Goal: Transaction & Acquisition: Book appointment/travel/reservation

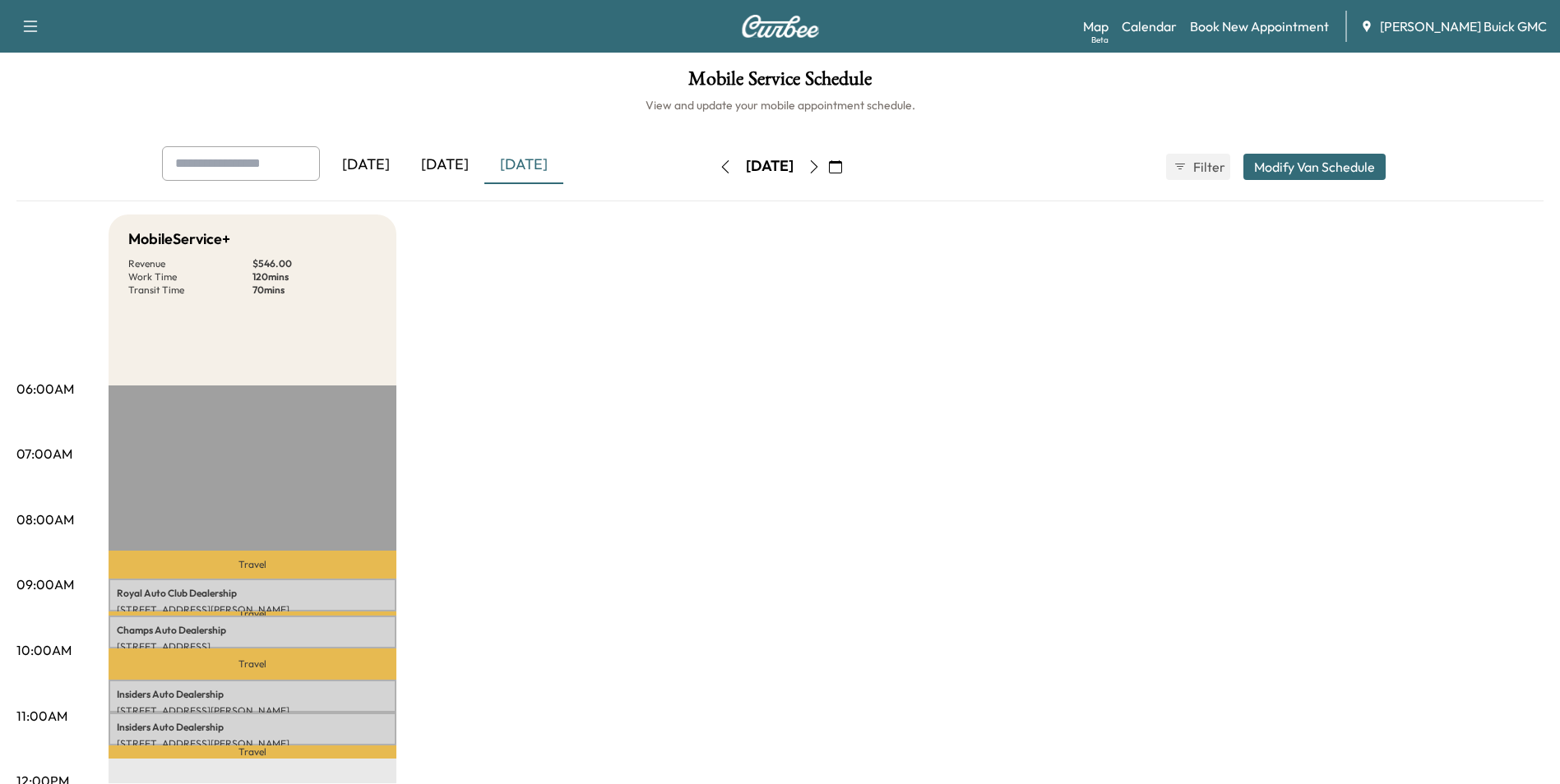
click at [456, 165] on div "[DATE]" at bounding box center [444, 165] width 79 height 38
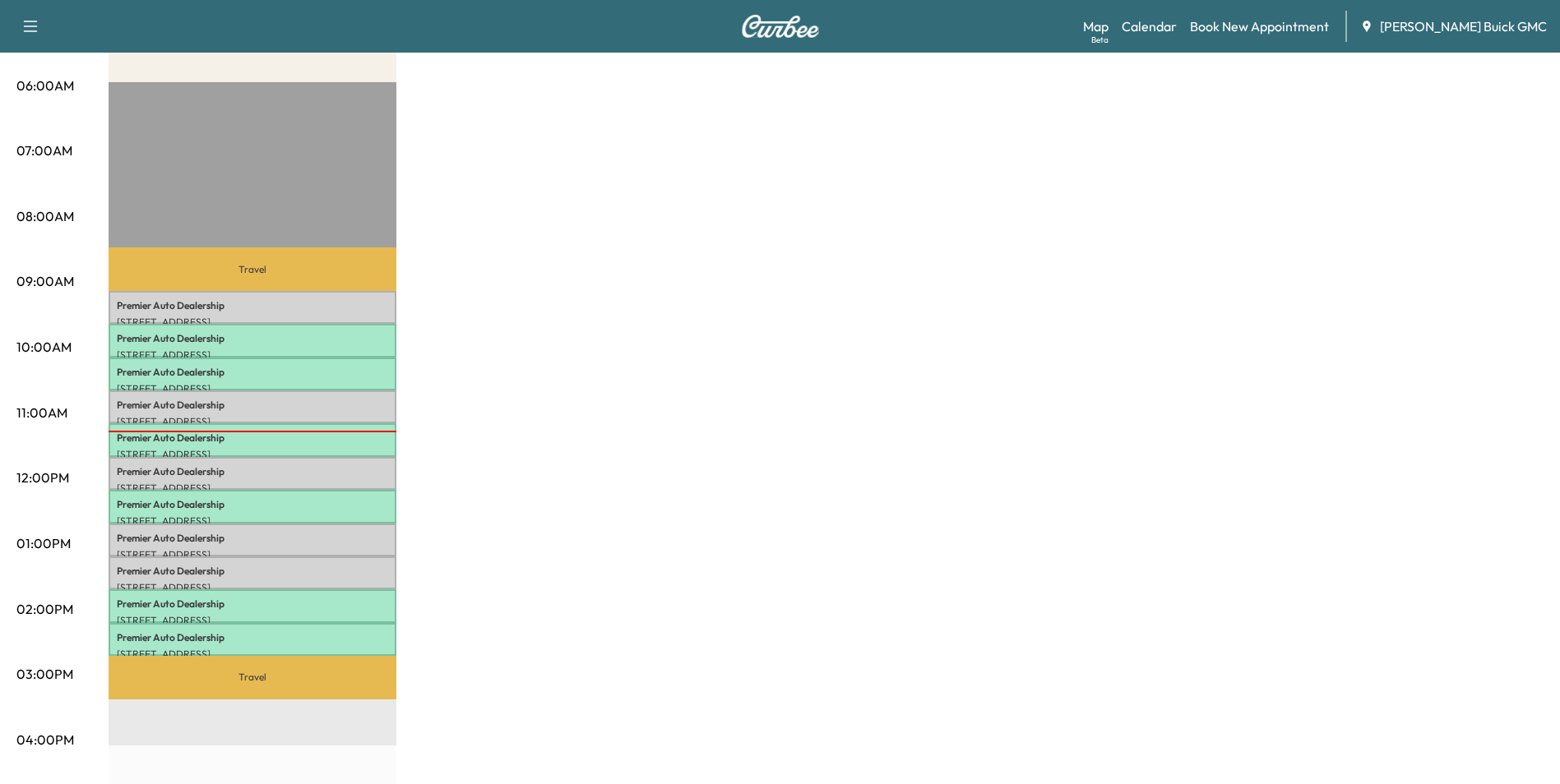
scroll to position [329, 0]
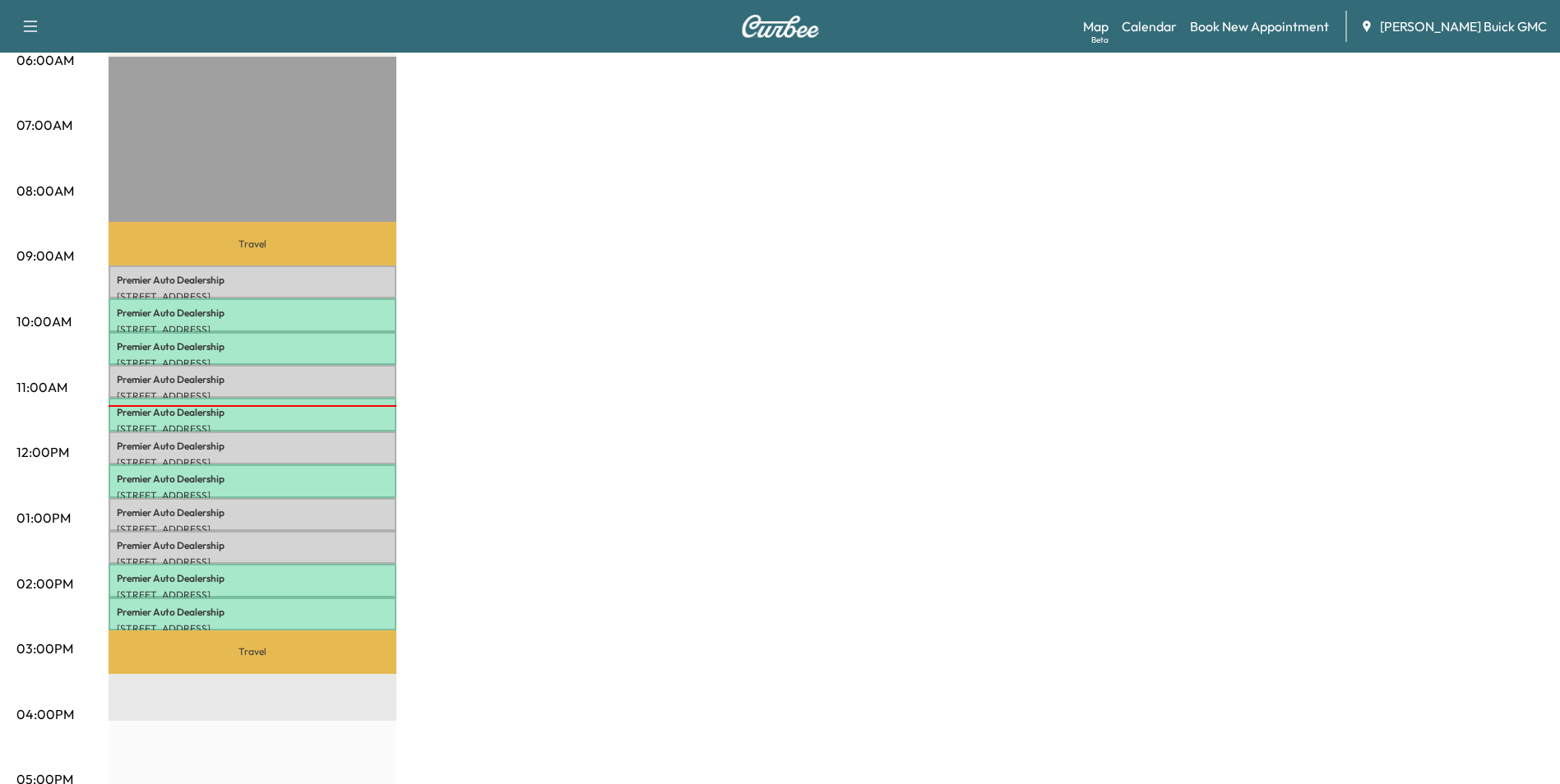
click at [729, 280] on div "MobileService+ Revenue $ 1501.50 Work Time 330 mins Transit Time 79 mins Travel…" at bounding box center [826, 502] width 1435 height 1233
click at [729, 250] on div "MobileService+ Revenue $ 1501.50 Work Time 330 mins Transit Time 79 mins Travel…" at bounding box center [826, 502] width 1435 height 1233
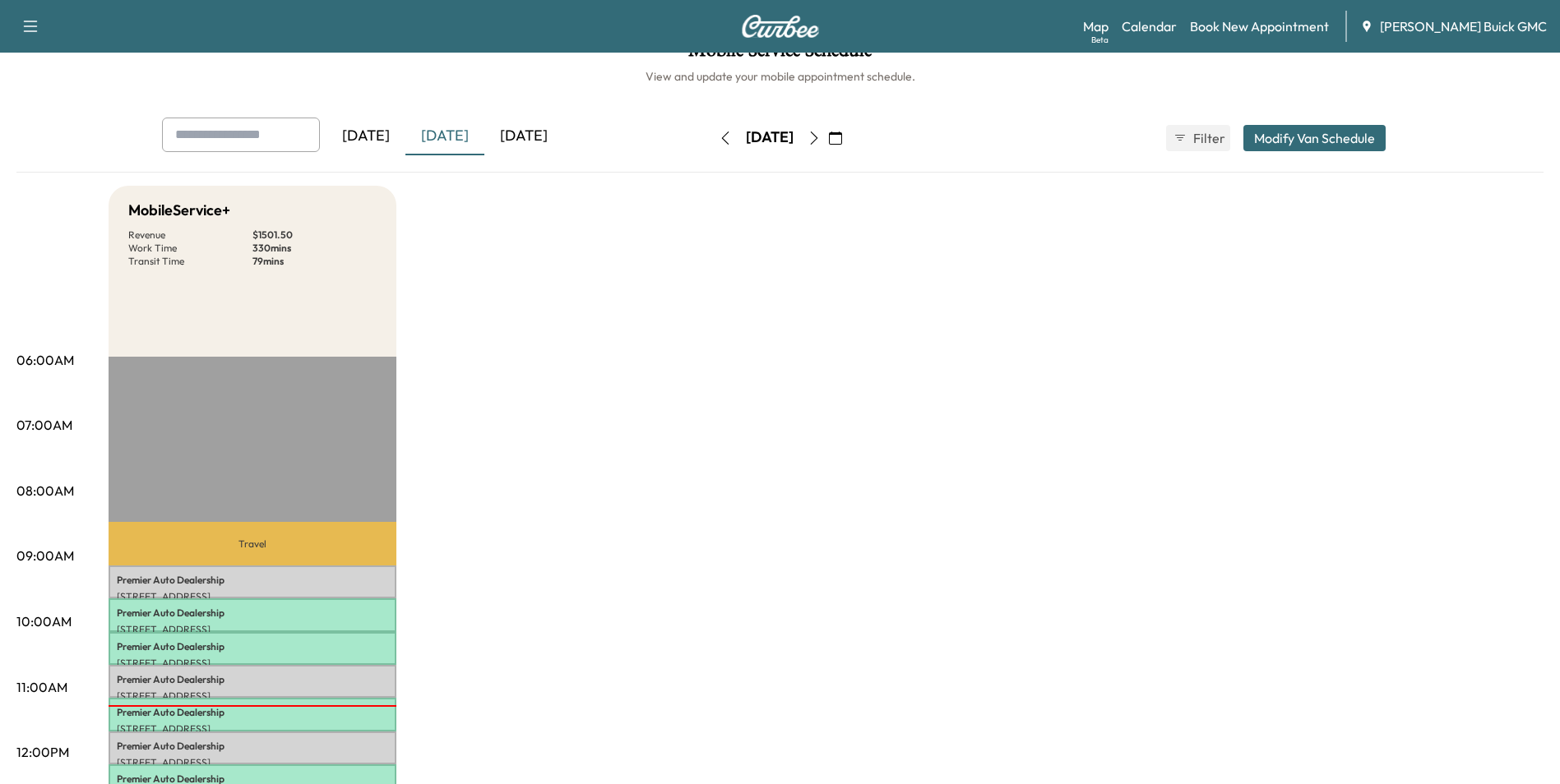
scroll to position [0, 0]
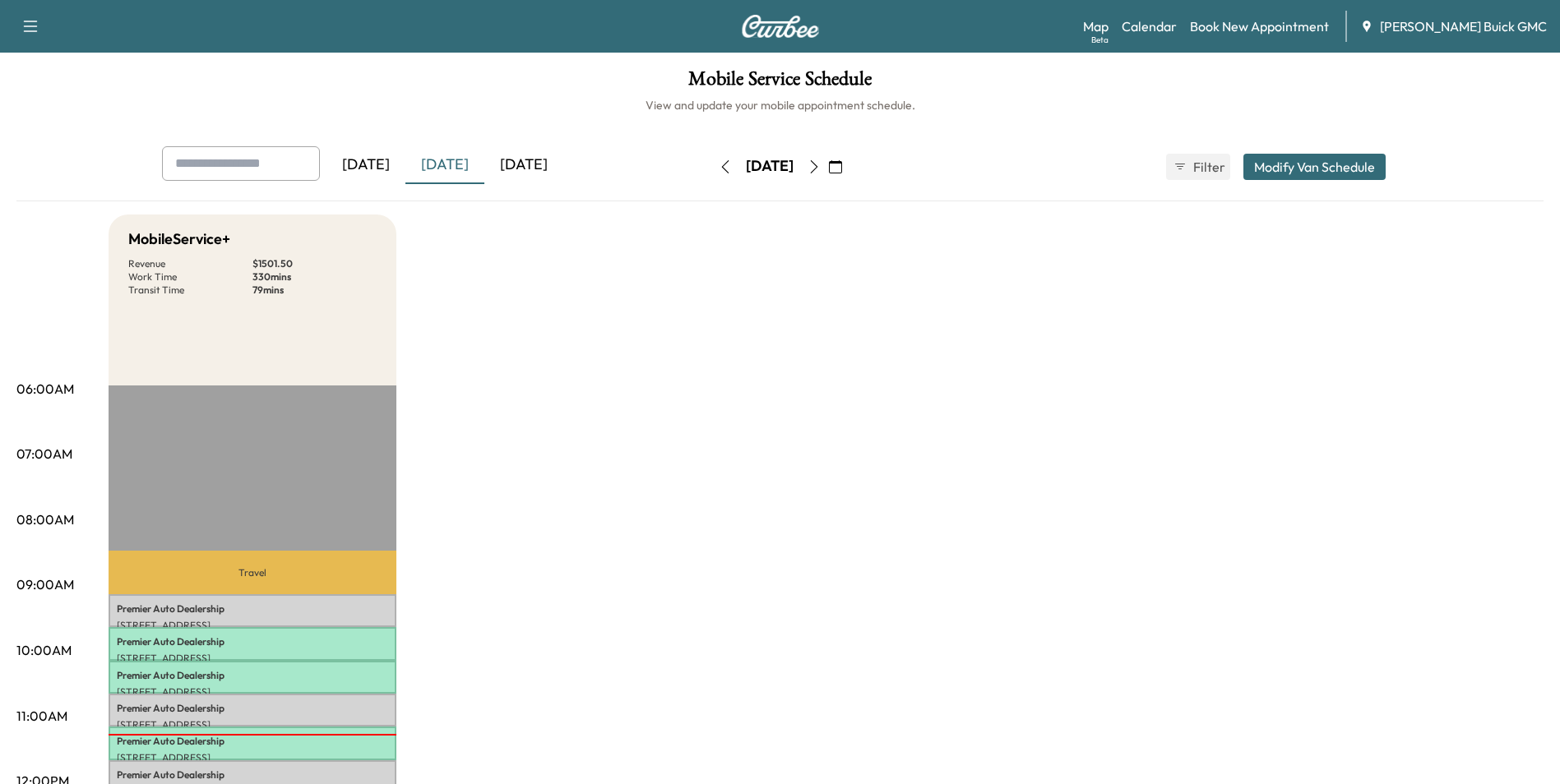
click at [821, 166] on icon "button" at bounding box center [813, 166] width 13 height 13
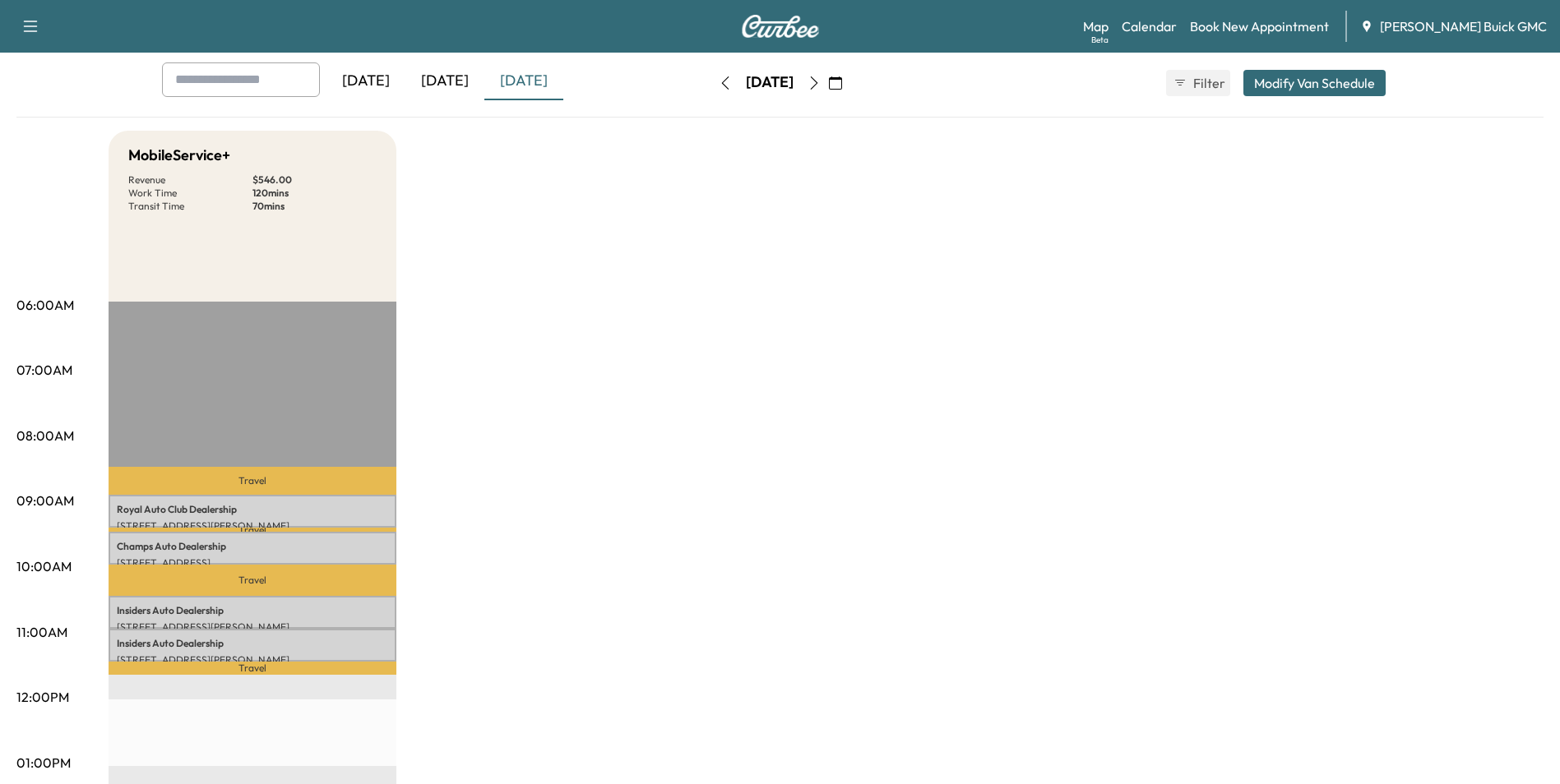
scroll to position [82, 0]
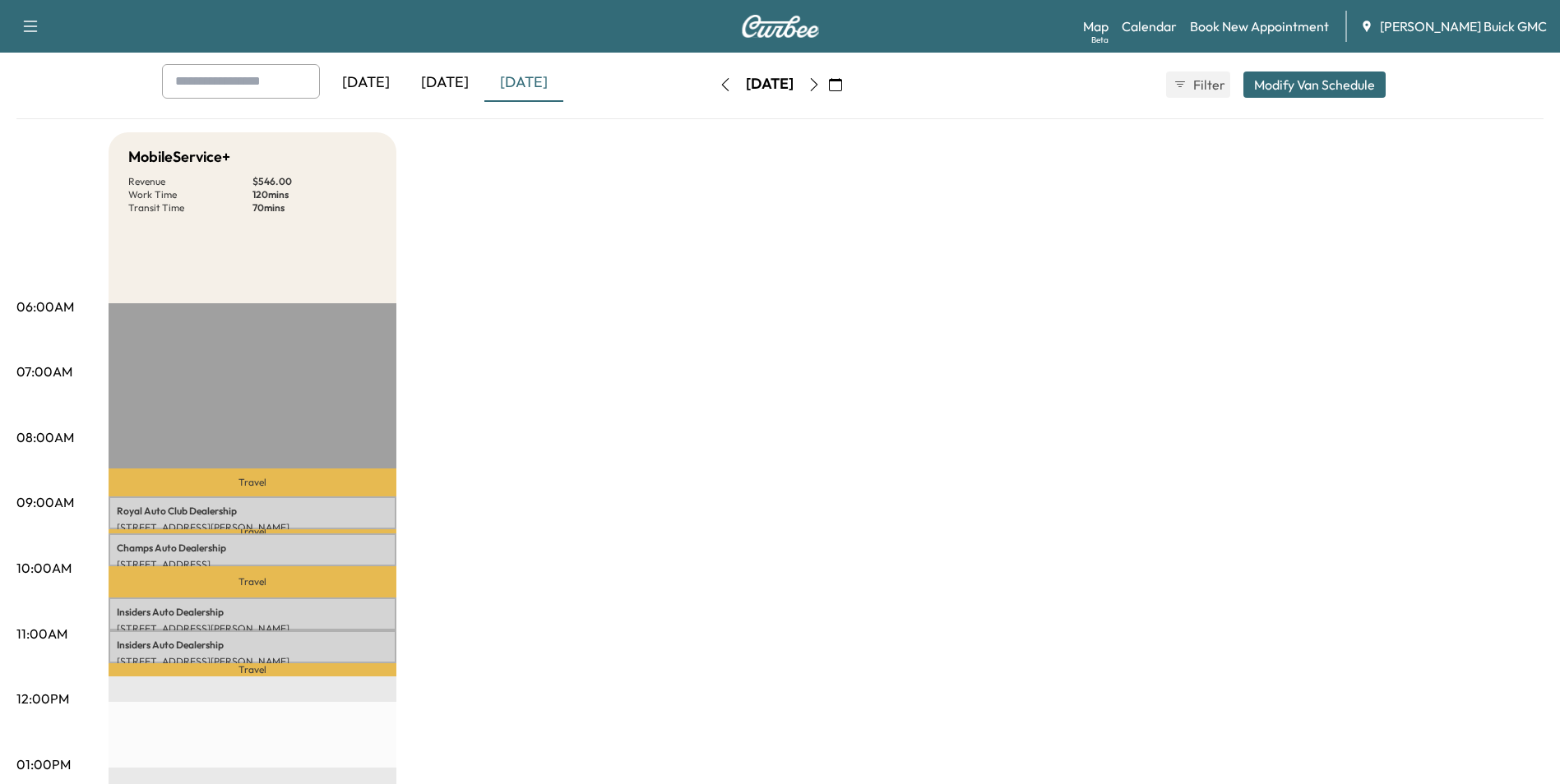
click at [1259, 273] on div "MobileService+ Revenue $ 546.00 Work Time 120 mins Transit Time 70 mins Travel …" at bounding box center [826, 748] width 1435 height 1233
click at [960, 240] on div "MobileService+ Revenue $ 546.00 Work Time 120 mins Transit Time 70 mins Travel …" at bounding box center [826, 748] width 1435 height 1233
click at [925, 234] on div "MobileService+ Revenue $ 546.00 Work Time 120 mins Transit Time 70 mins Travel …" at bounding box center [826, 748] width 1435 height 1233
click at [1224, 248] on div "MobileService+ Revenue $ 546.00 Work Time 120 mins Transit Time 70 mins Travel …" at bounding box center [826, 748] width 1435 height 1233
drag, startPoint x: 1039, startPoint y: 254, endPoint x: 1010, endPoint y: 263, distance: 31.0
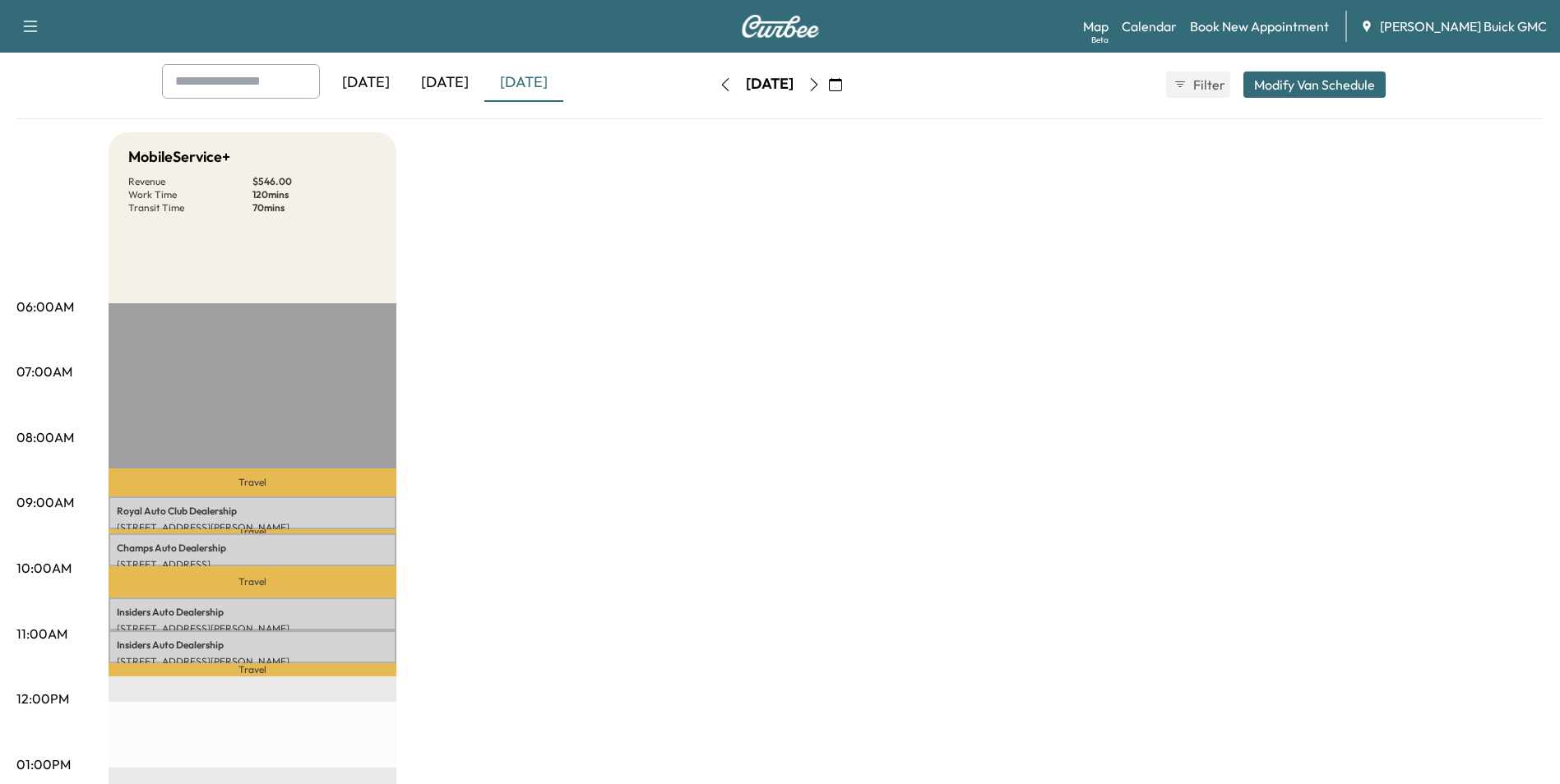
click at [1039, 253] on div "MobileService+ Revenue $ 546.00 Work Time 120 mins Transit Time 70 mins Travel …" at bounding box center [826, 748] width 1435 height 1233
click at [713, 318] on div "MobileService+ Revenue $ 546.00 Work Time 120 mins Transit Time 70 mins Travel …" at bounding box center [826, 748] width 1435 height 1233
click at [840, 243] on div "MobileService+ Revenue $ 546.00 Work Time 120 mins Transit Time 70 mins Travel …" at bounding box center [826, 748] width 1435 height 1233
click at [835, 244] on div "MobileService+ Revenue $ 546.00 Work Time 120 mins Transit Time 70 mins Travel …" at bounding box center [826, 748] width 1435 height 1233
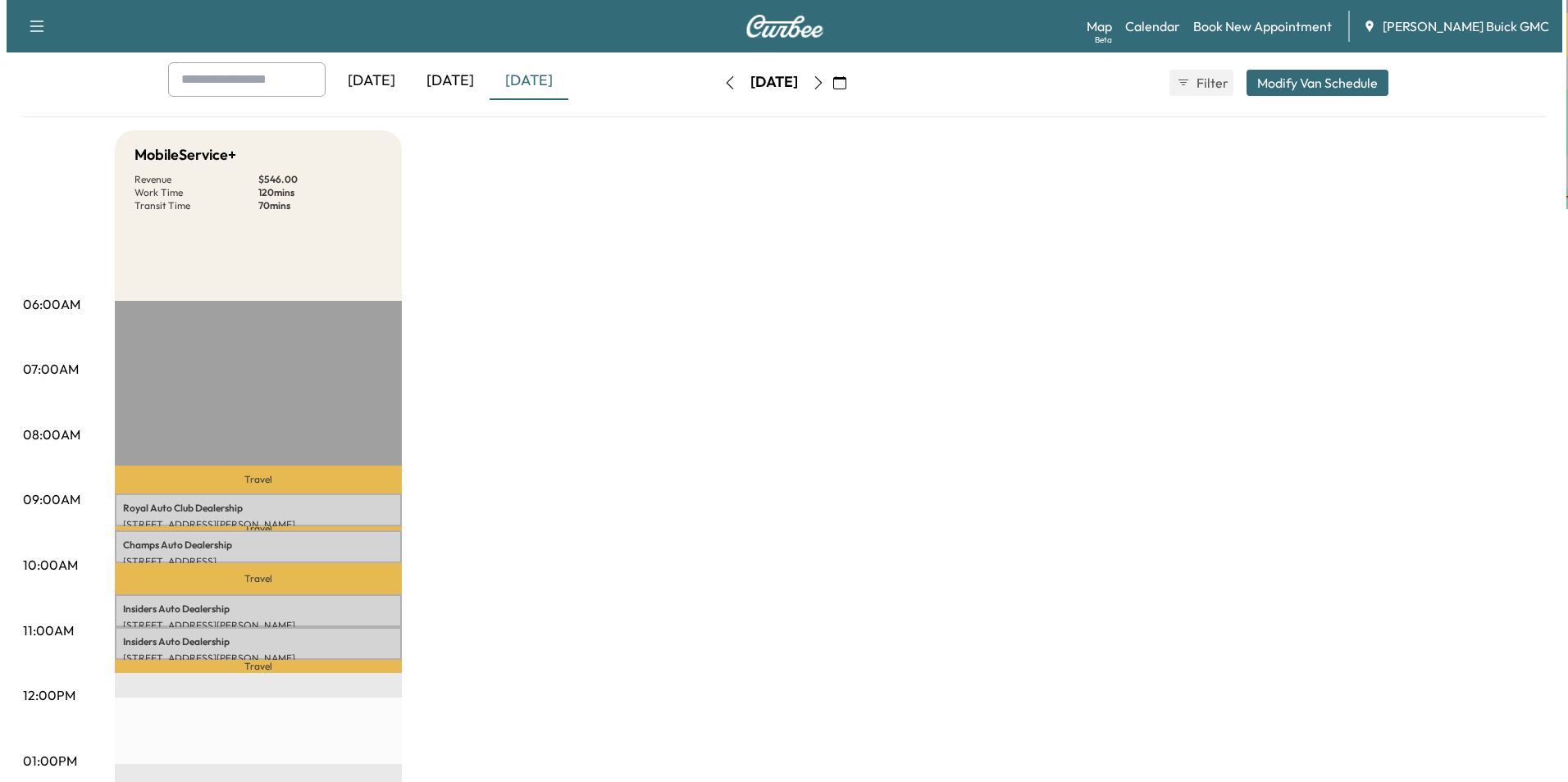
scroll to position [246, 0]
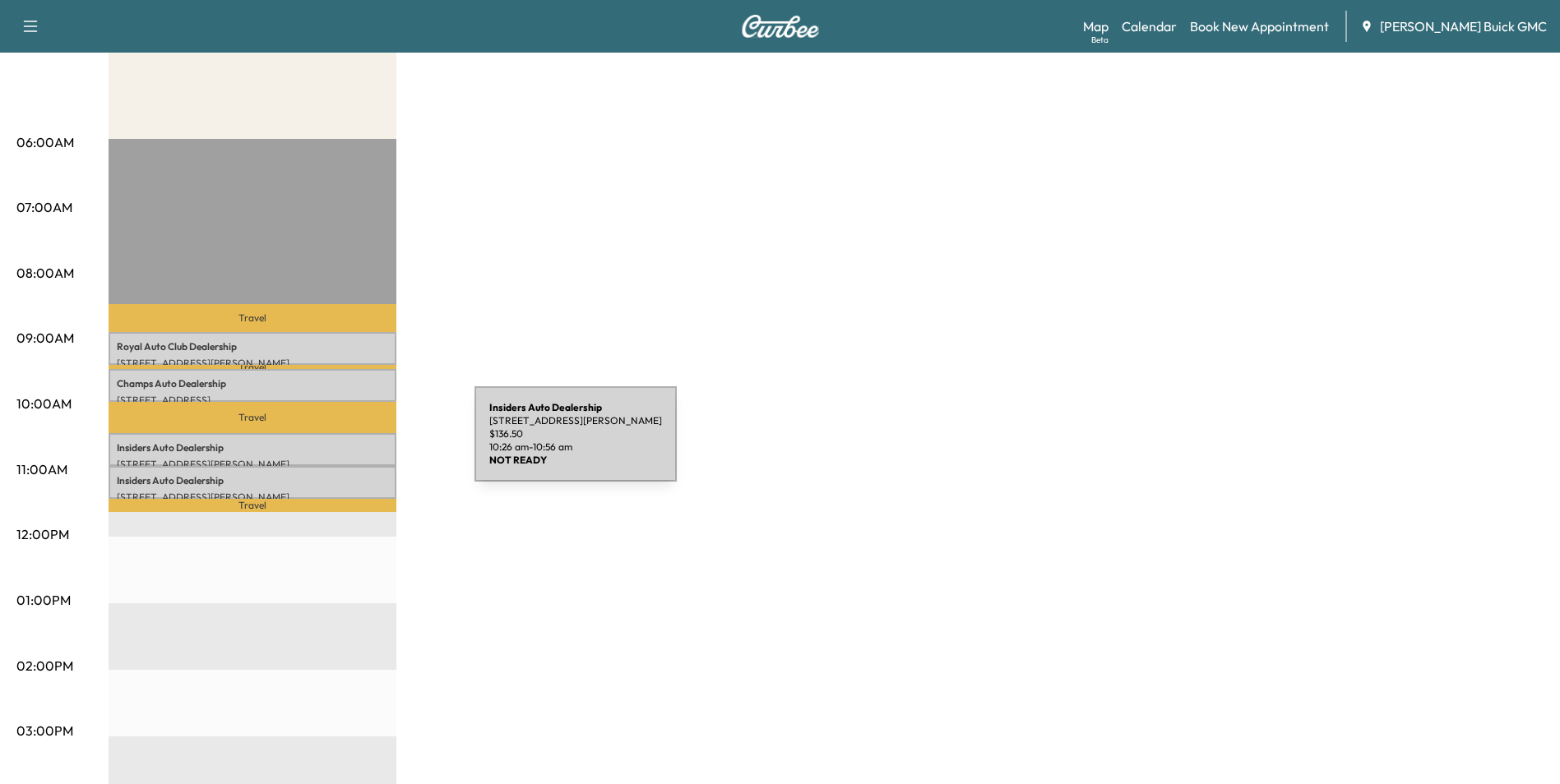
click at [351, 444] on p "Insiders Auto Dealership" at bounding box center [252, 448] width 271 height 13
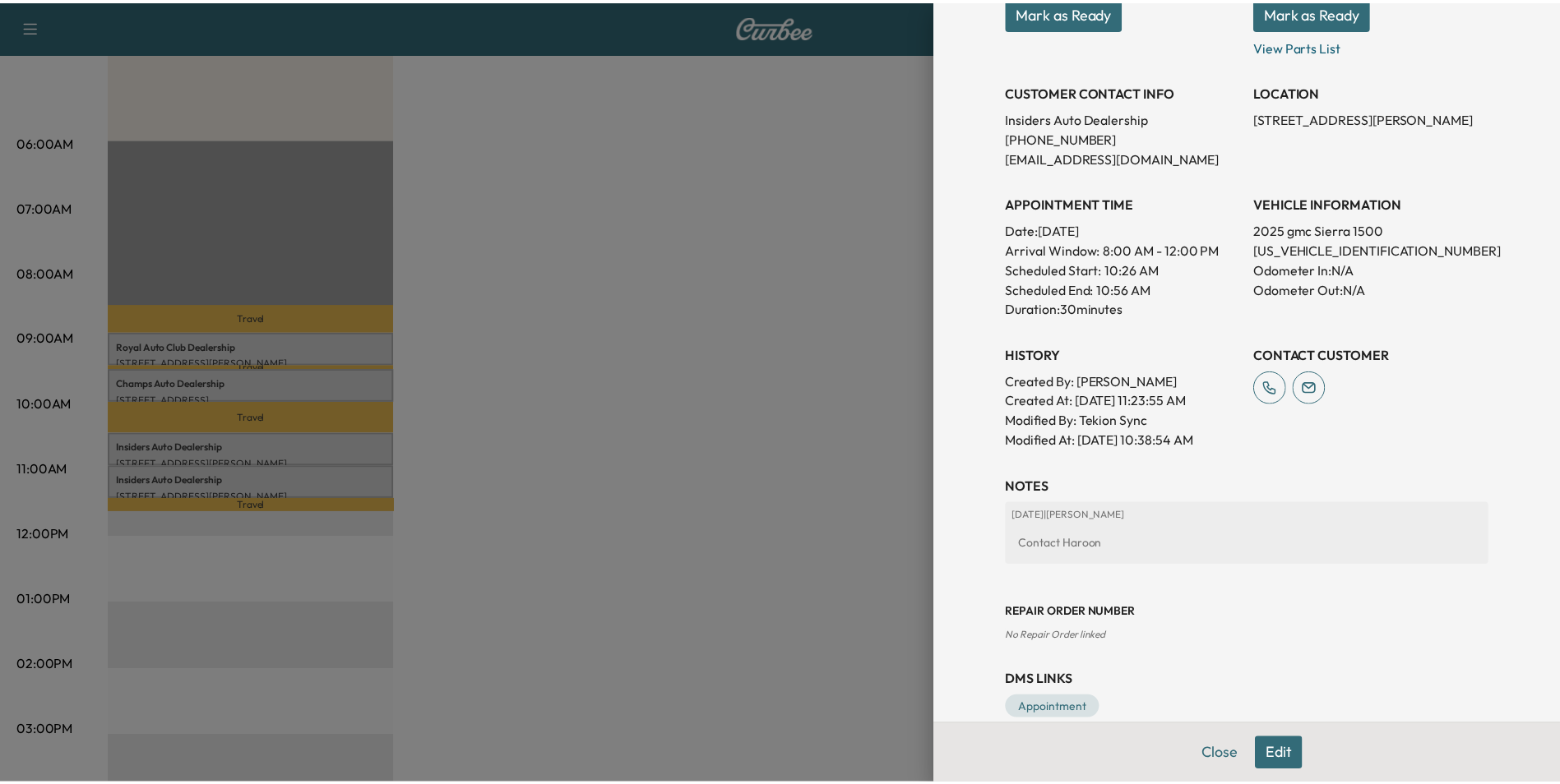
scroll to position [304, 0]
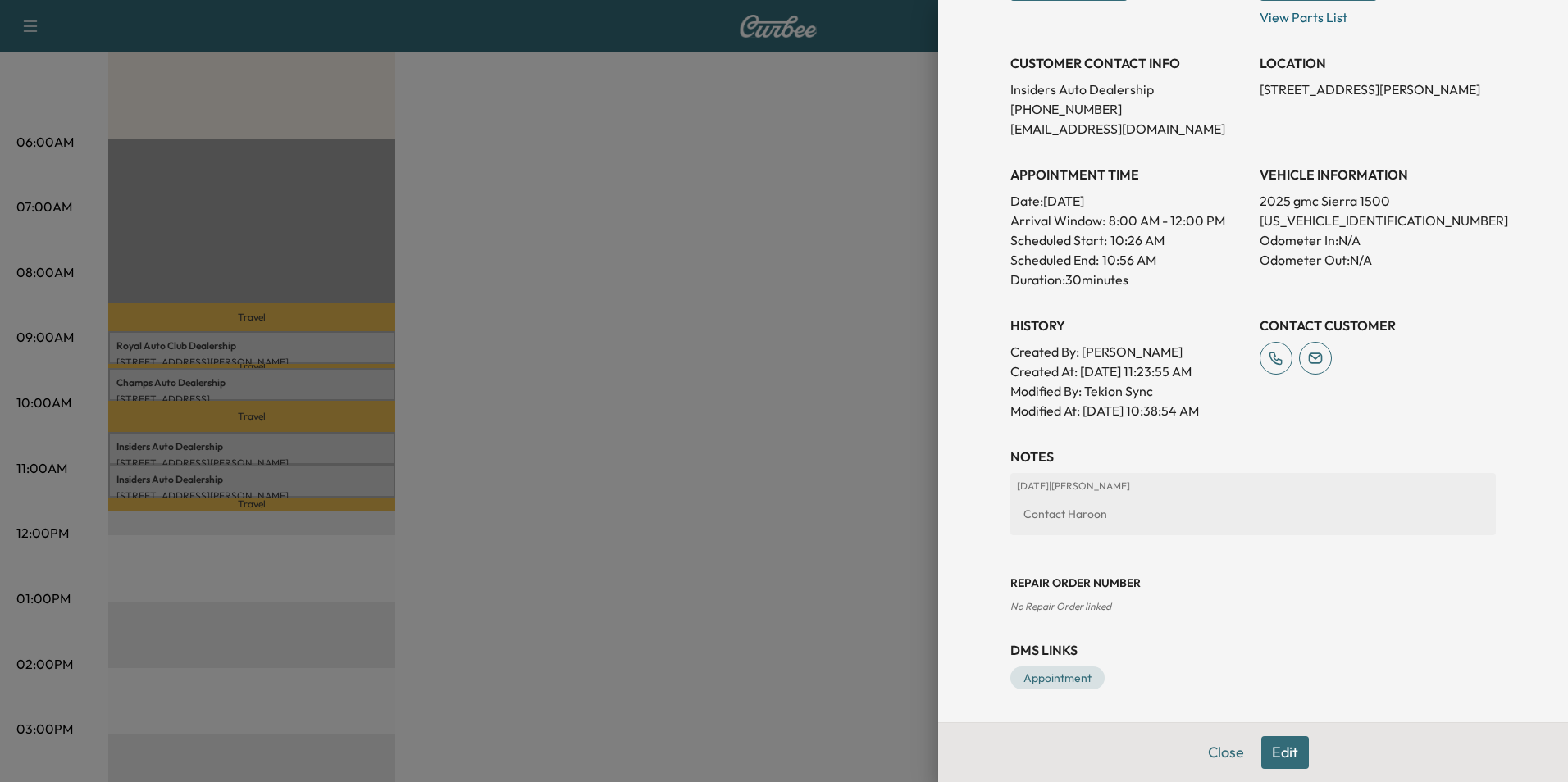
click at [725, 353] on div at bounding box center [784, 391] width 1568 height 782
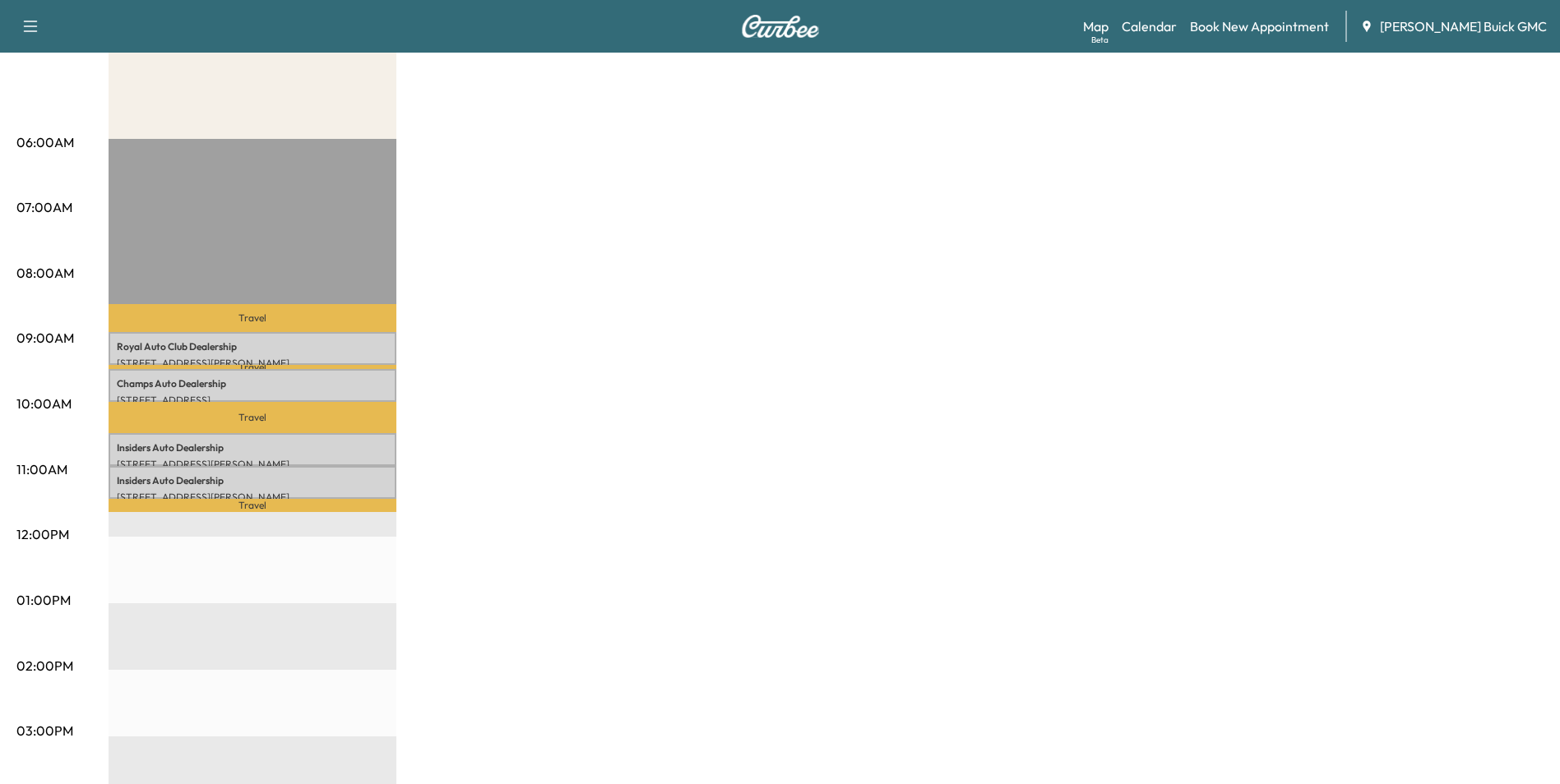
click at [724, 312] on div "MobileService+ Revenue $ 546.00 Work Time 120 mins Transit Time 70 mins Travel …" at bounding box center [826, 584] width 1435 height 1233
click at [660, 346] on div "MobileService+ Revenue $ 546.00 Work Time 120 mins Transit Time 70 mins Travel …" at bounding box center [826, 584] width 1435 height 1233
click at [1409, 308] on div "MobileService+ Revenue $ 546.00 Work Time 120 mins Transit Time 70 mins Travel …" at bounding box center [826, 584] width 1435 height 1233
click at [1255, 332] on div "MobileService+ Revenue $ 546.00 Work Time 120 mins Transit Time 70 mins Travel …" at bounding box center [826, 584] width 1435 height 1233
click at [1271, 315] on div "MobileService+ Revenue $ 546.00 Work Time 120 mins Transit Time 70 mins Travel …" at bounding box center [826, 584] width 1435 height 1233
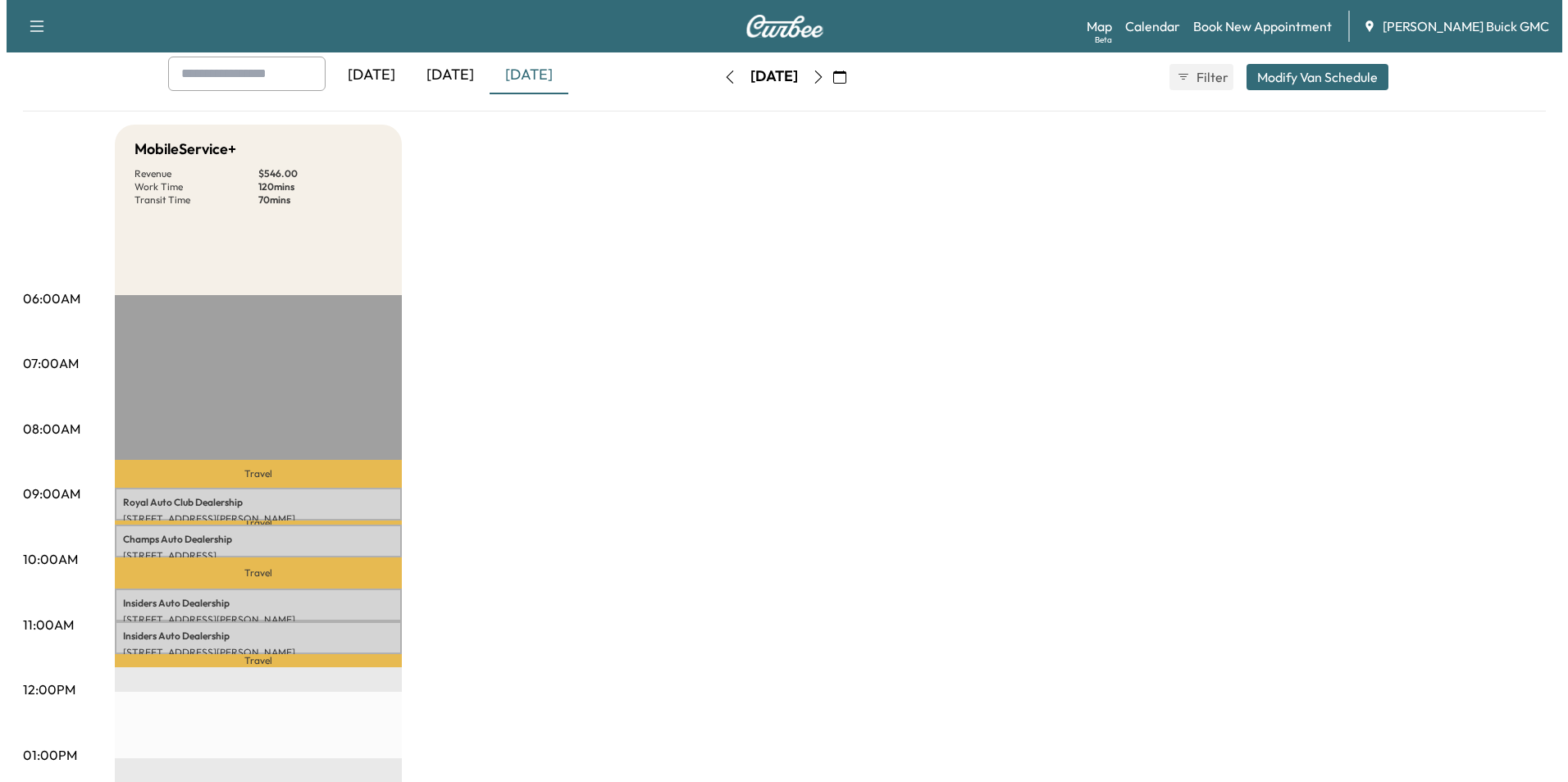
scroll to position [0, 0]
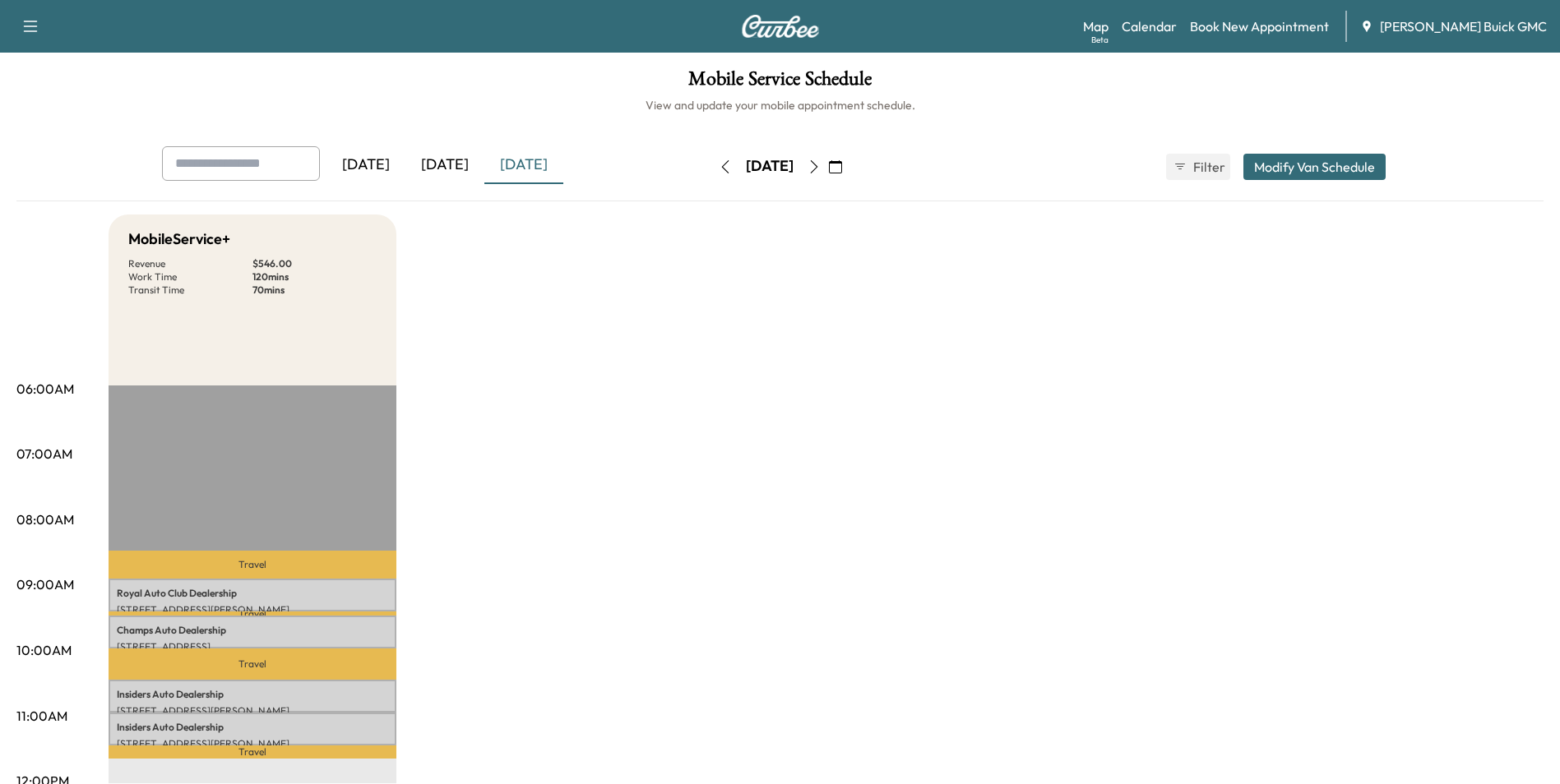
click at [821, 164] on icon "button" at bounding box center [813, 166] width 13 height 13
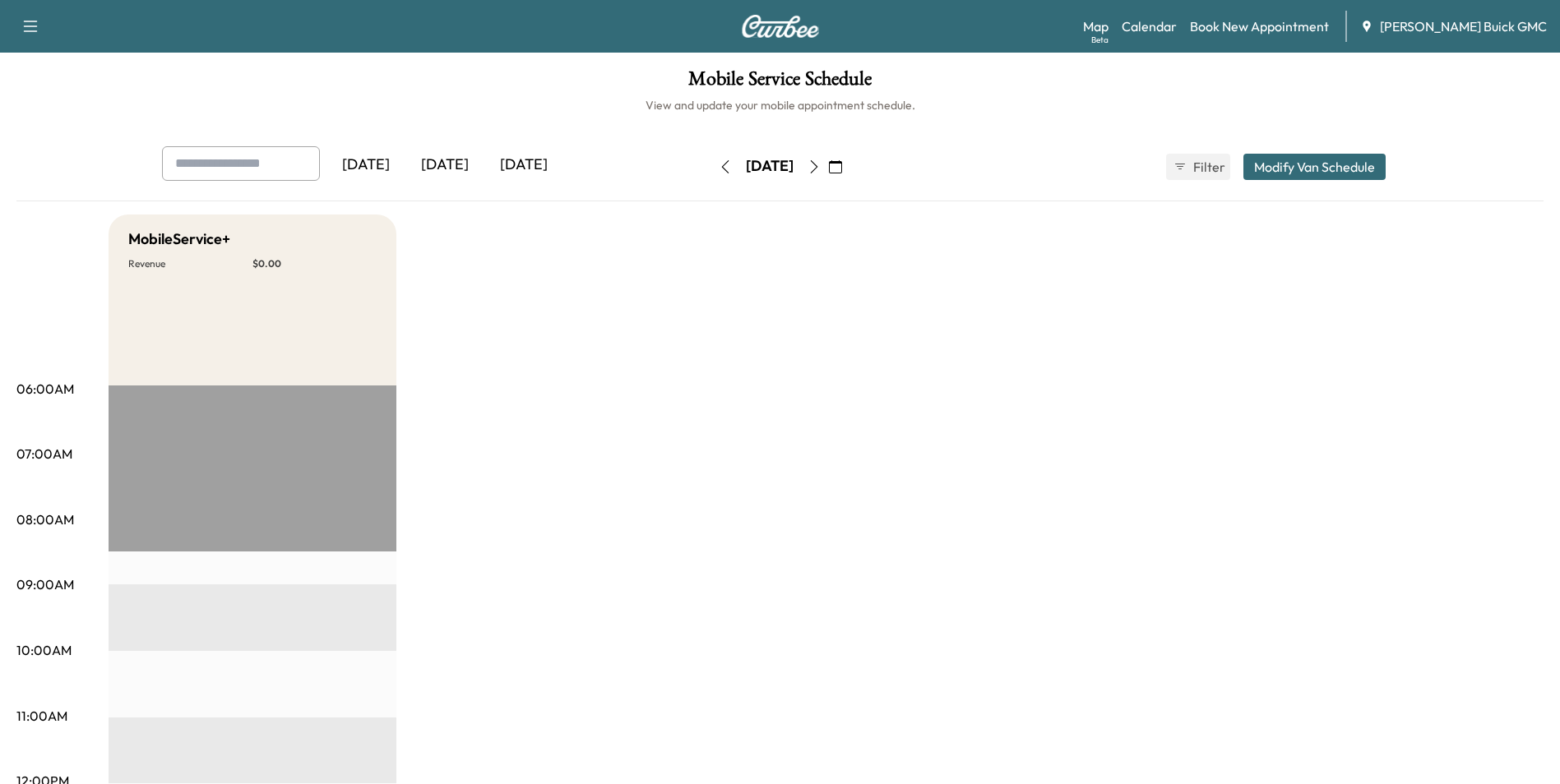
click at [1264, 21] on link "Book New Appointment" at bounding box center [1259, 26] width 139 height 20
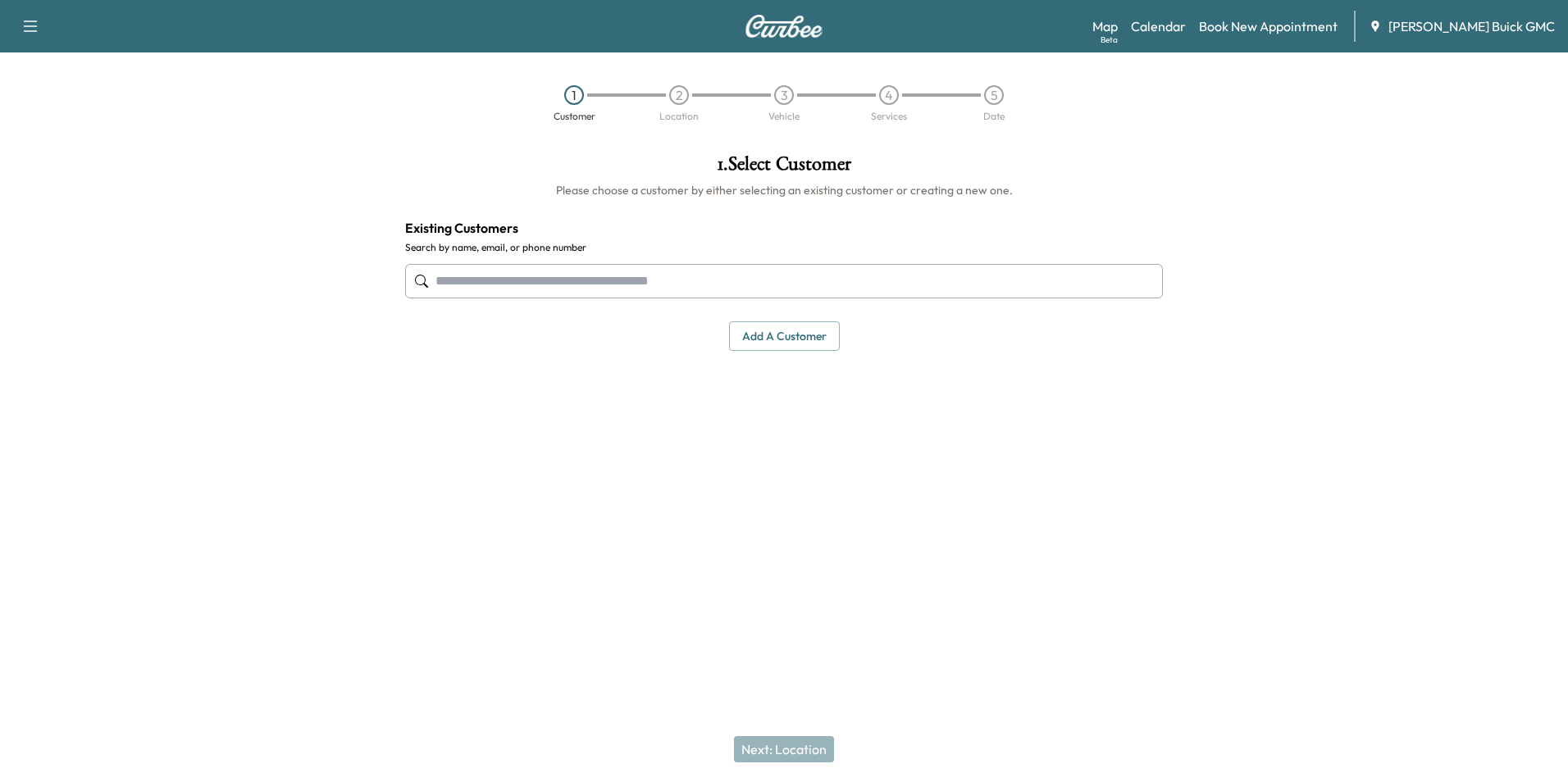
click at [619, 271] on input "text" at bounding box center [784, 281] width 758 height 35
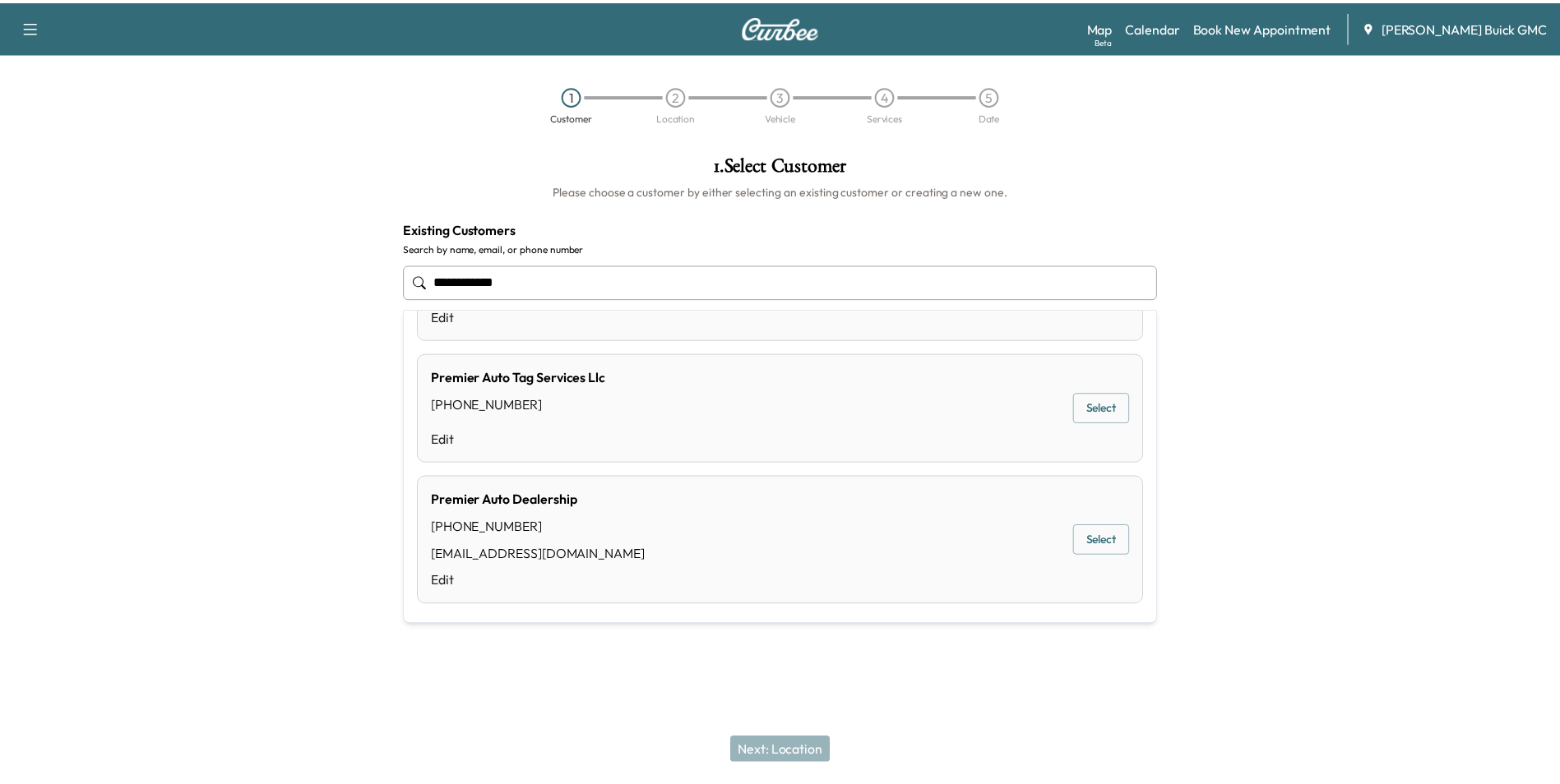
scroll to position [99, 0]
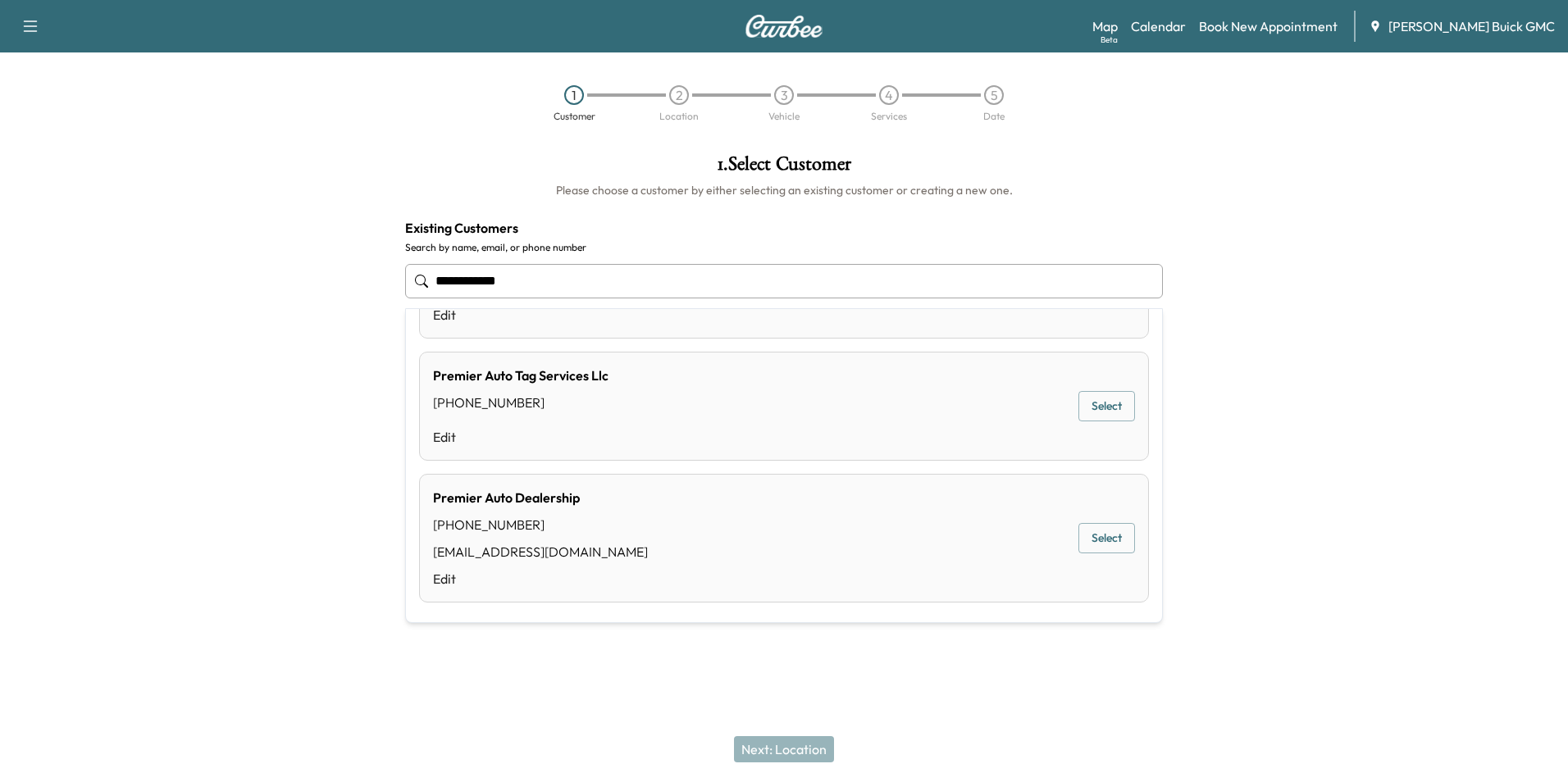
click at [1104, 535] on button "Select" at bounding box center [1106, 539] width 57 height 30
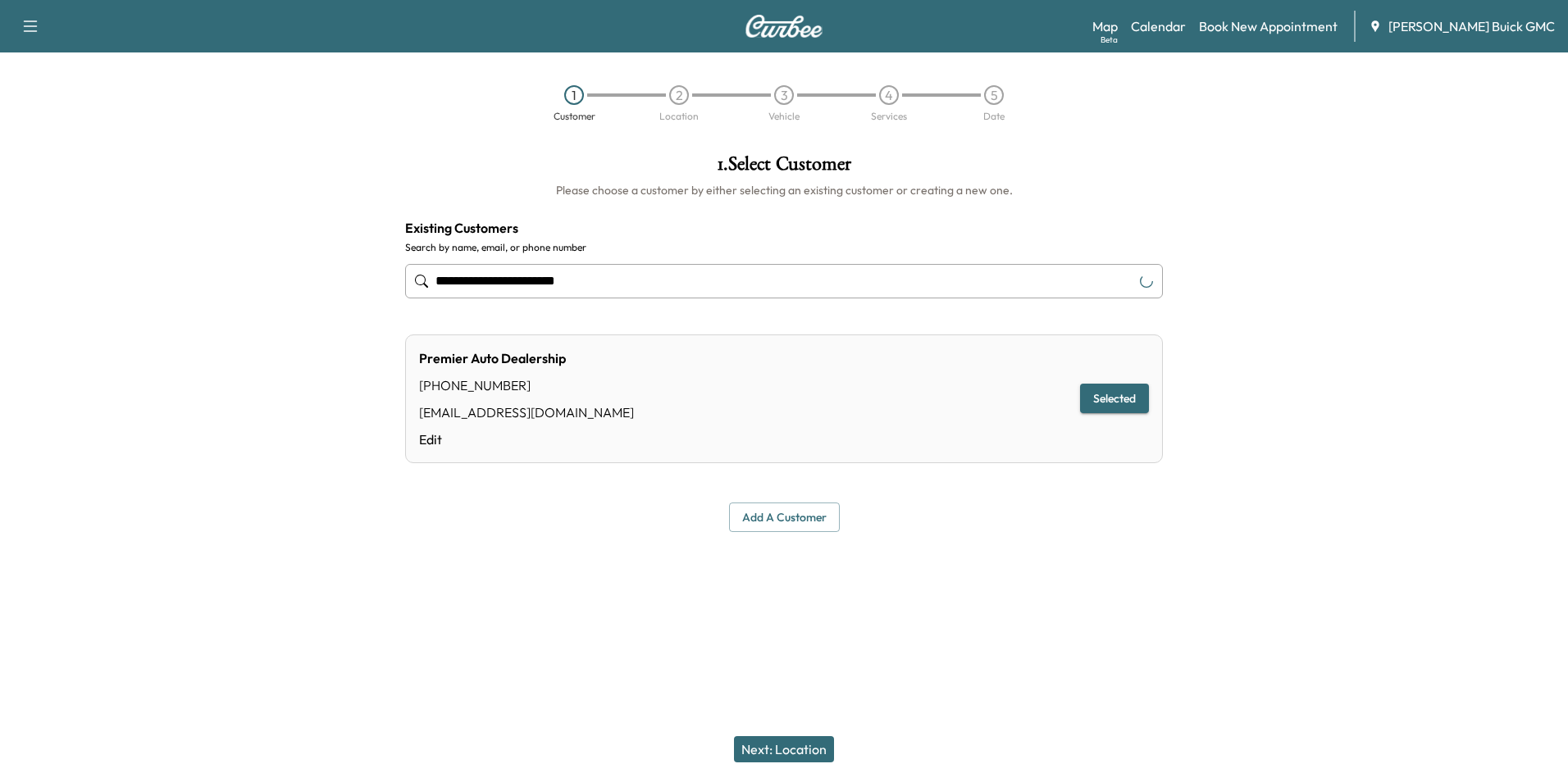
type input "**********"
click at [801, 747] on button "Next: Location" at bounding box center [784, 749] width 100 height 26
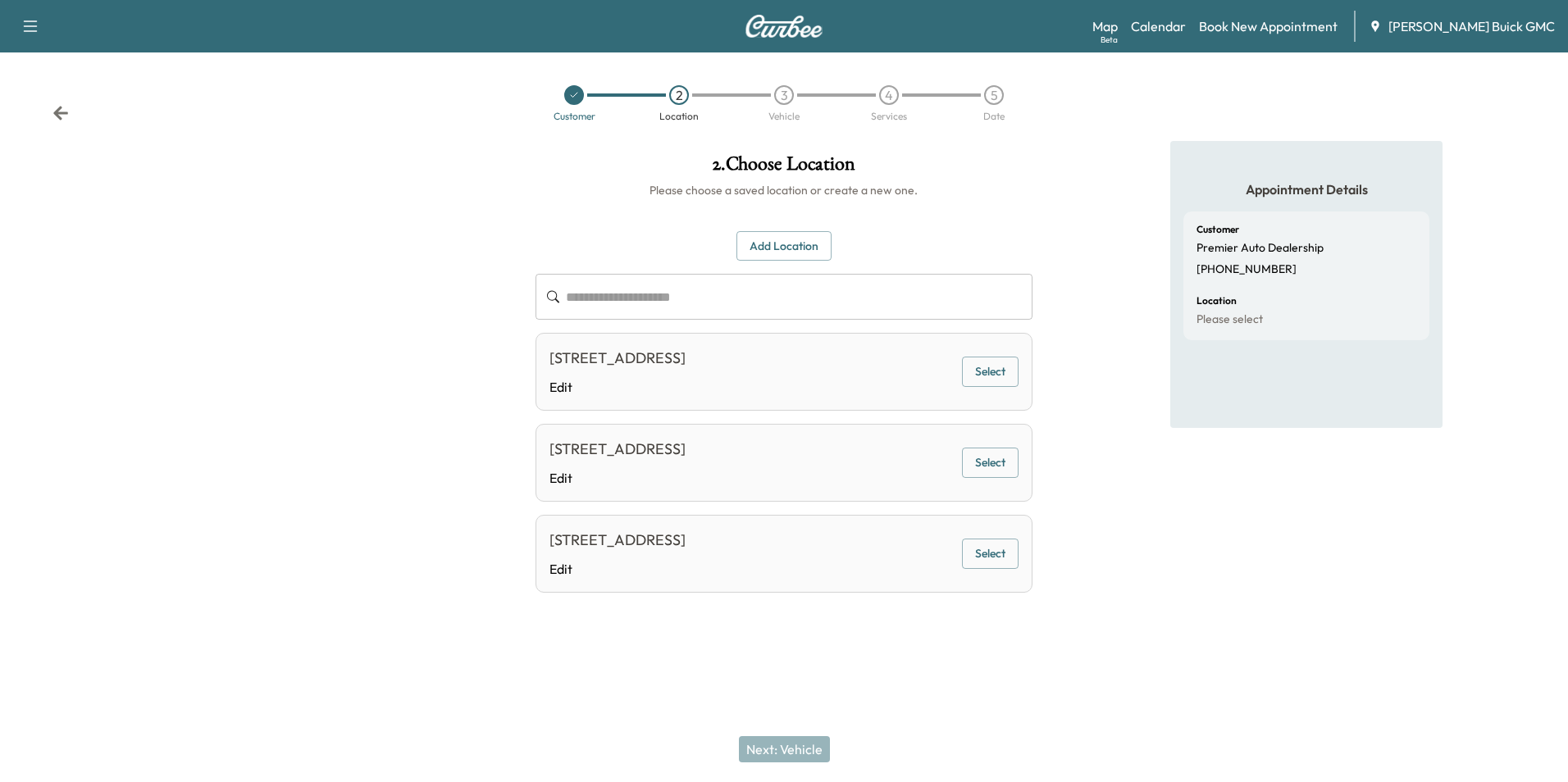
click at [985, 370] on button "Select" at bounding box center [990, 372] width 57 height 30
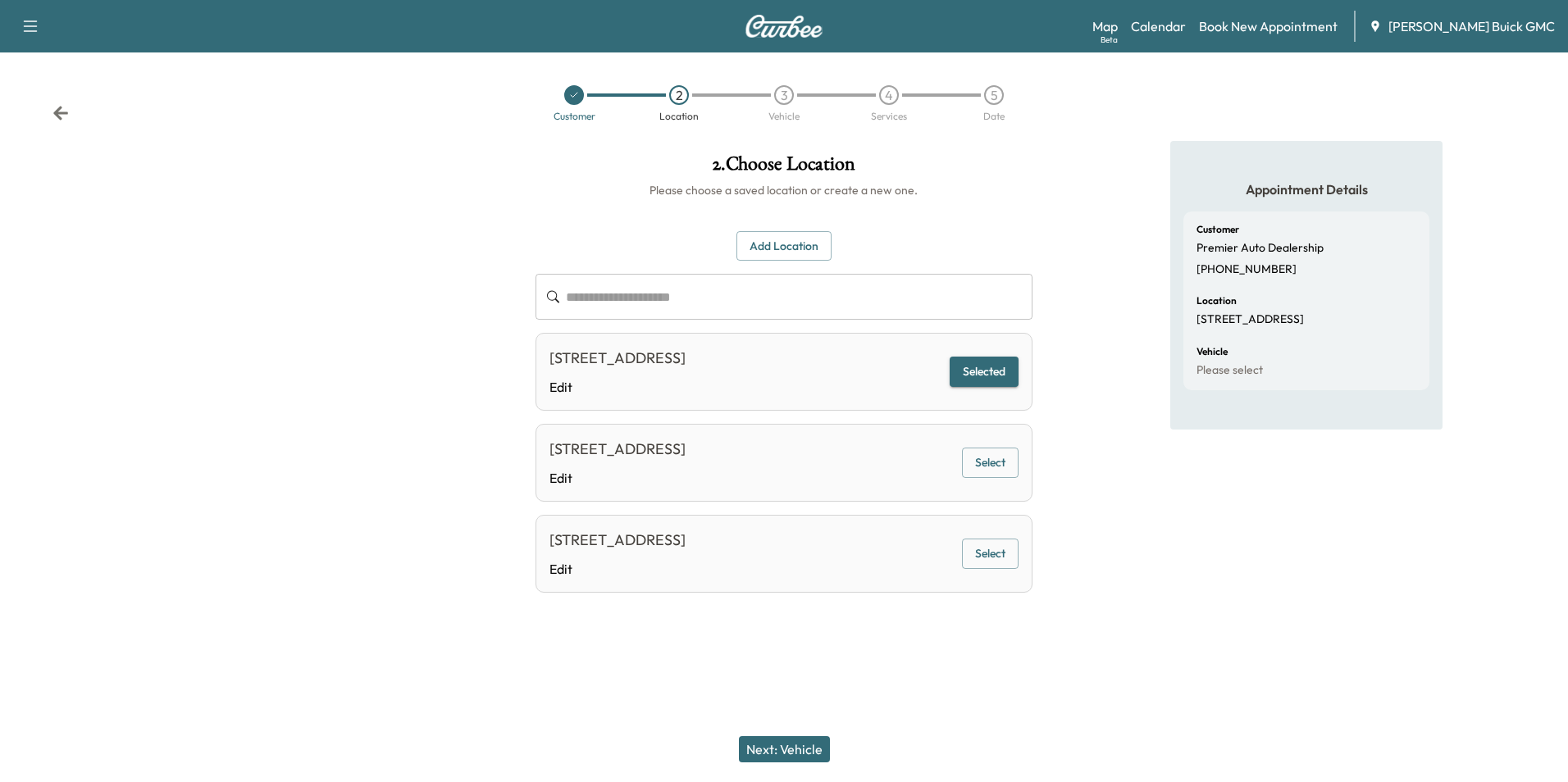
click at [796, 747] on button "Next: Vehicle" at bounding box center [784, 749] width 91 height 26
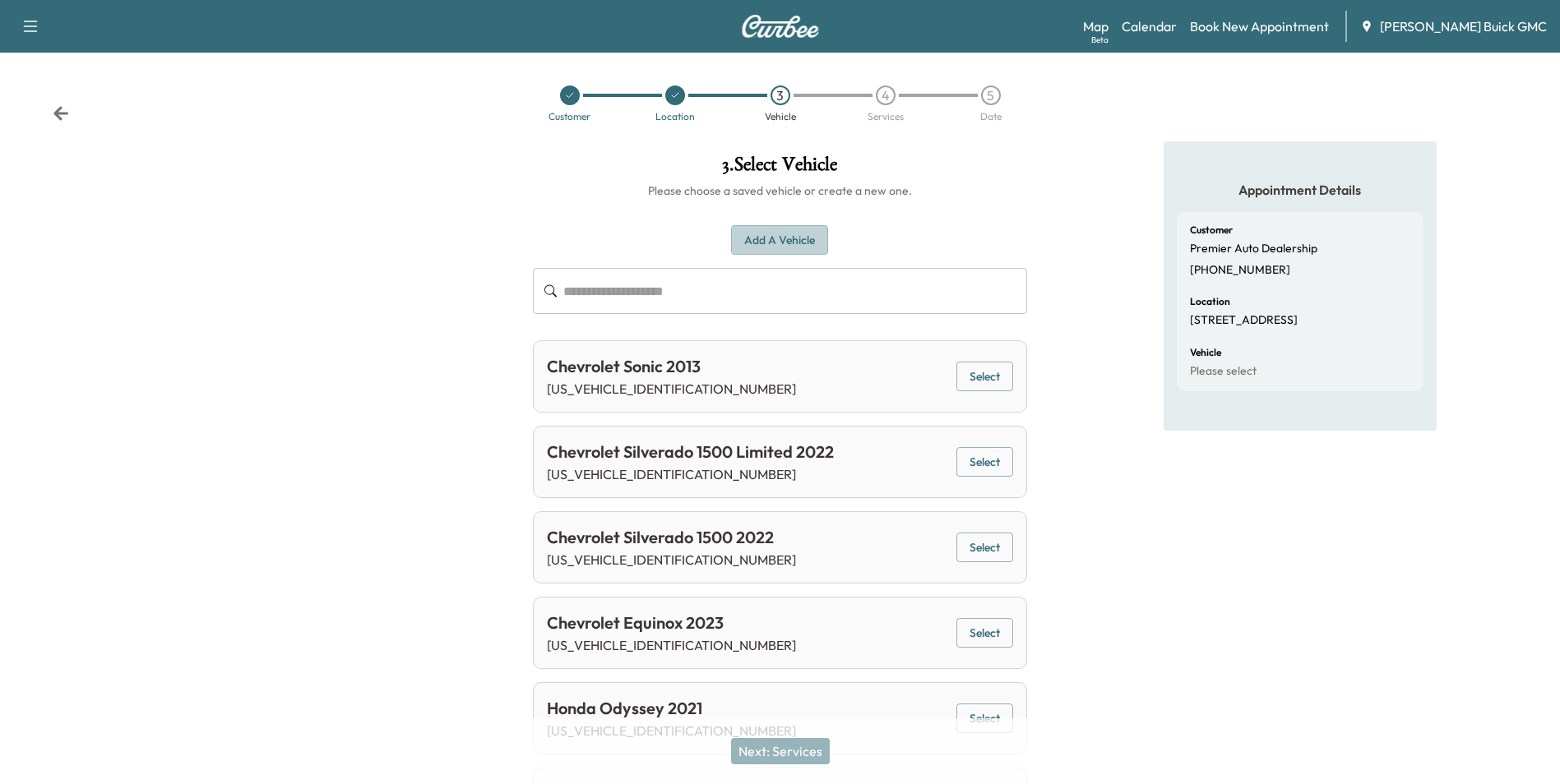
click at [789, 236] on button "Add a Vehicle" at bounding box center [779, 240] width 97 height 30
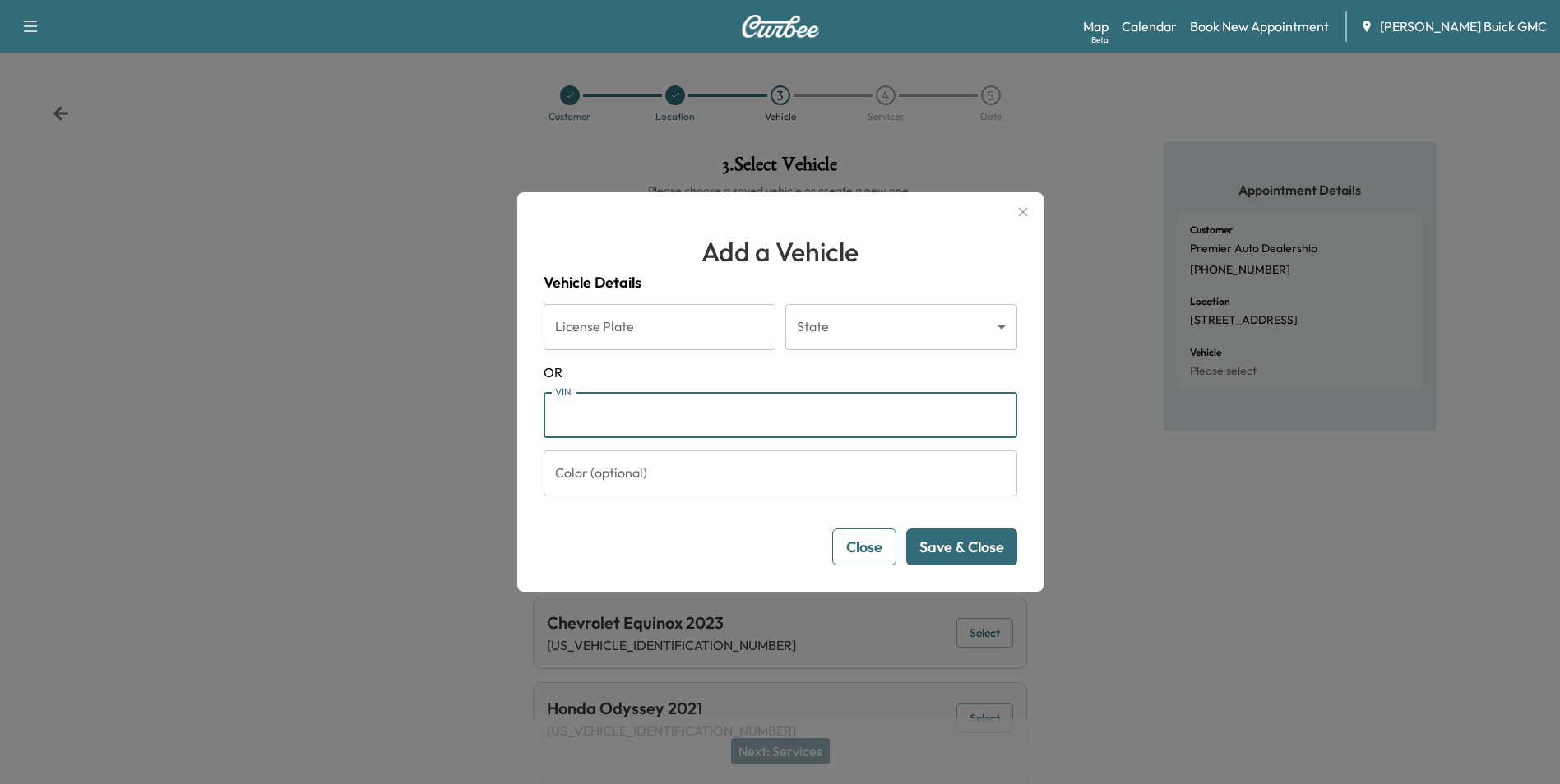
click at [652, 422] on input "VIN" at bounding box center [781, 415] width 474 height 46
type input "**********"
click at [974, 544] on button "Save & Close" at bounding box center [961, 547] width 111 height 37
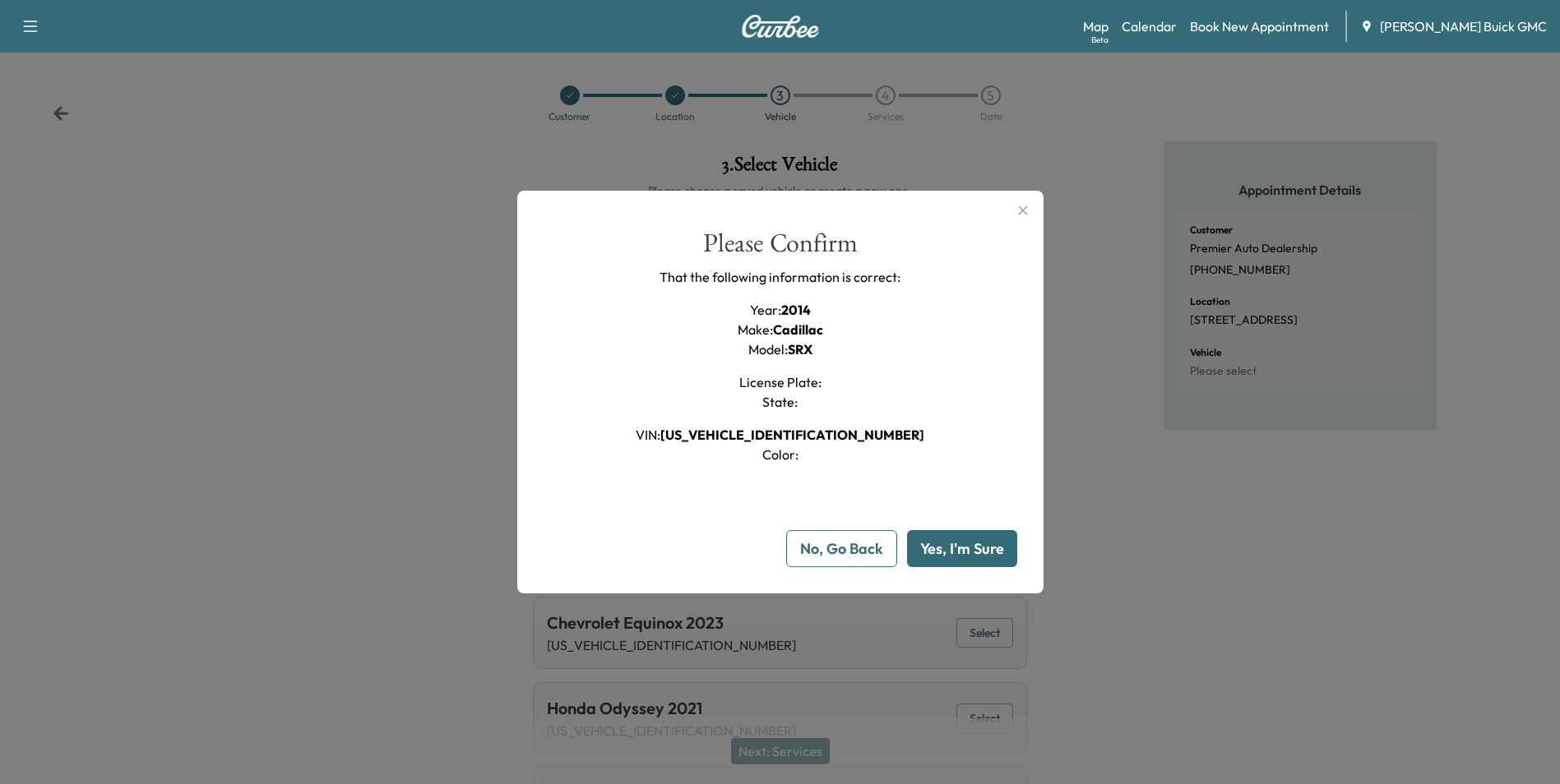
click at [973, 544] on button "Yes, I'm Sure" at bounding box center [962, 548] width 110 height 37
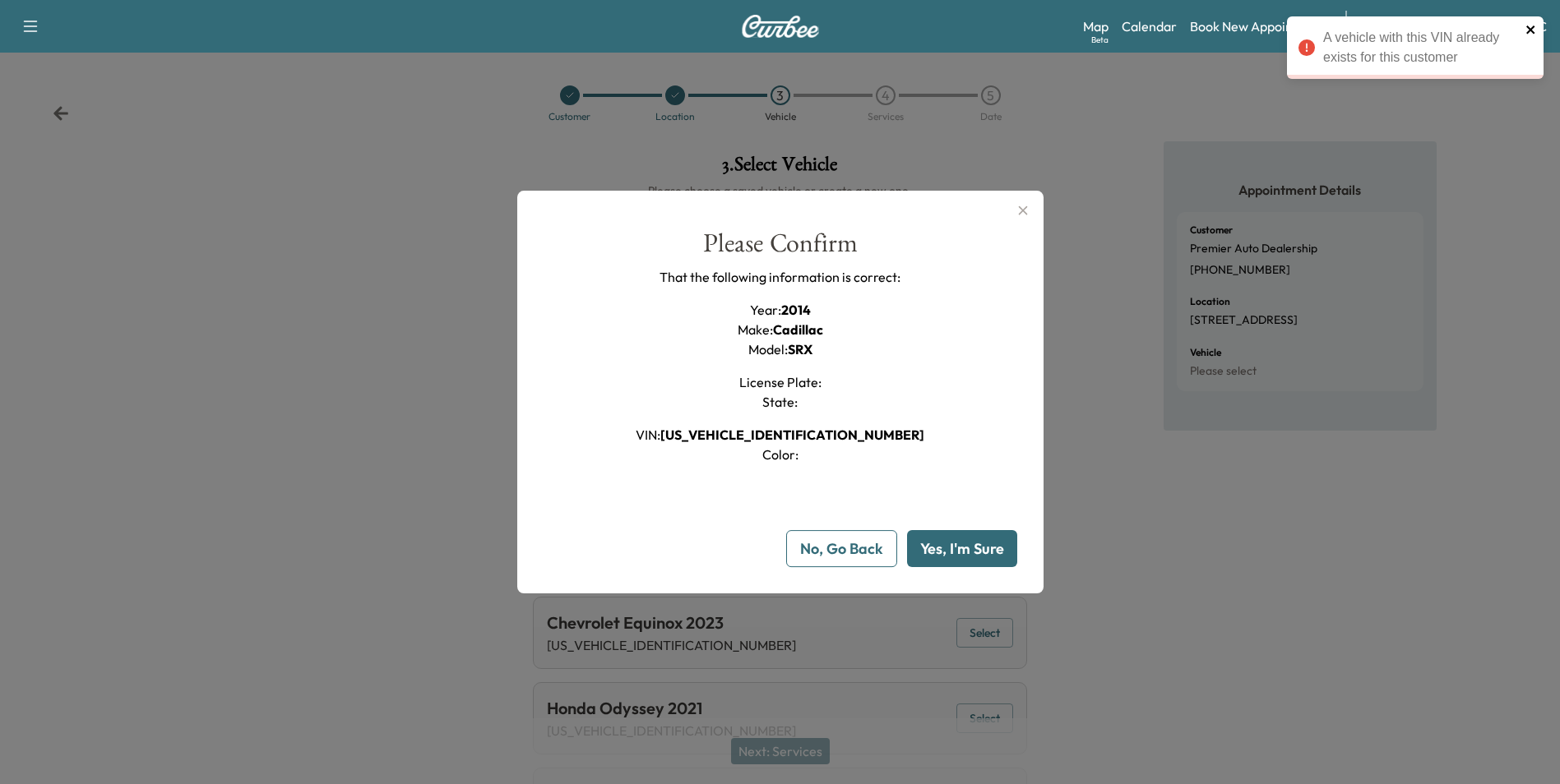
click at [1529, 25] on icon "close" at bounding box center [1531, 29] width 12 height 13
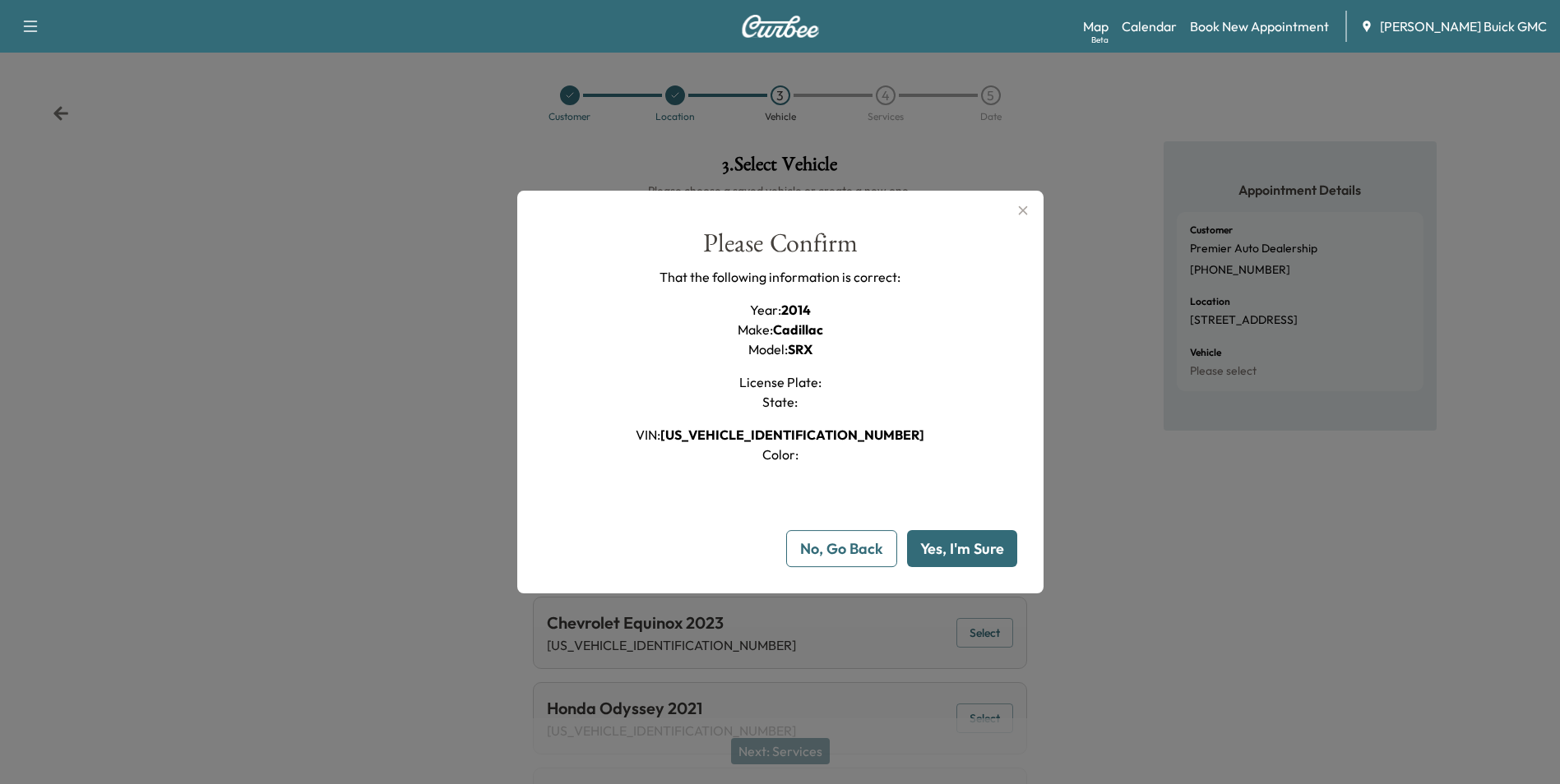
click at [868, 546] on button "No, Go Back" at bounding box center [841, 548] width 111 height 37
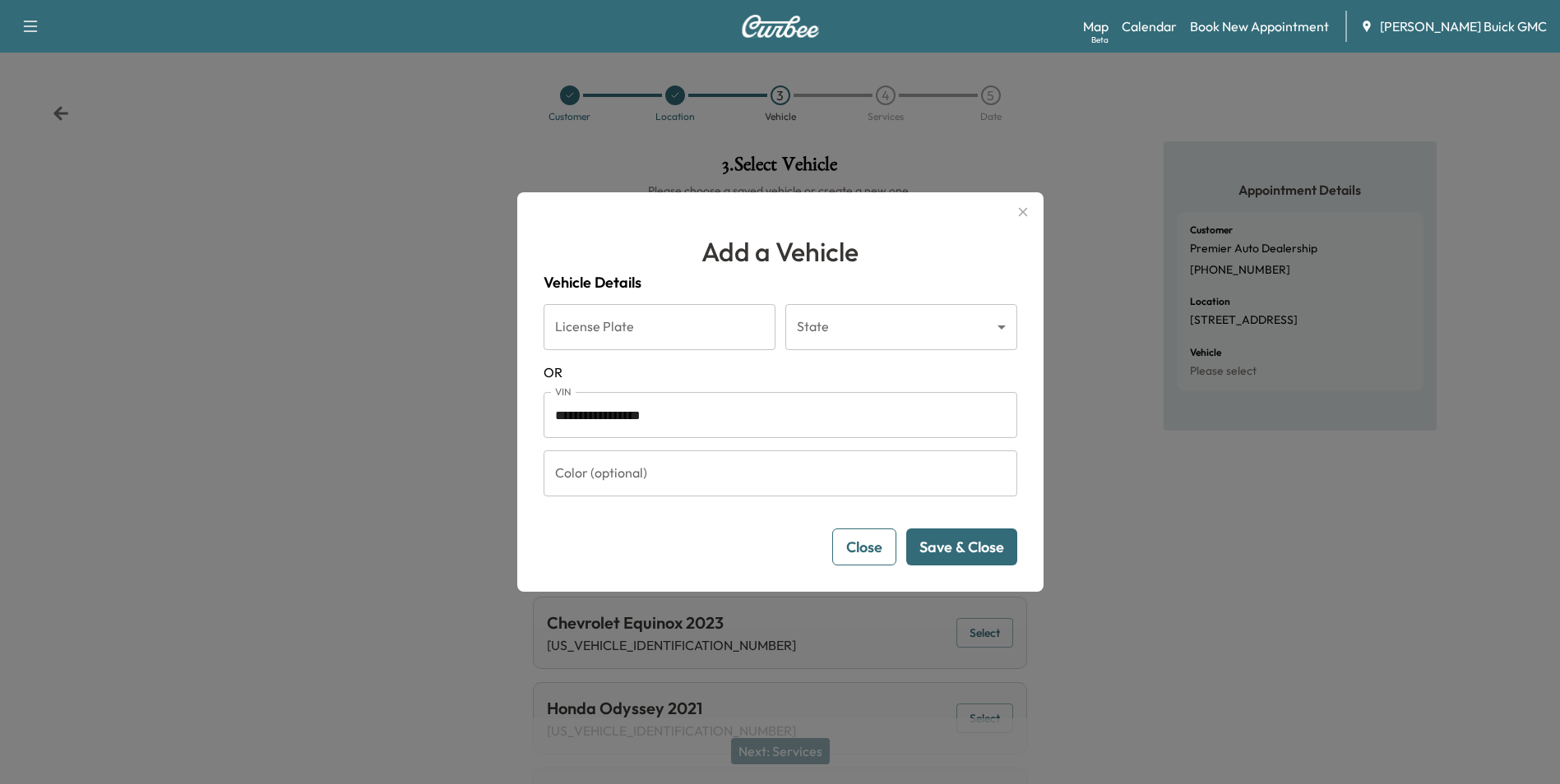
click at [1027, 210] on icon "button" at bounding box center [1023, 212] width 20 height 20
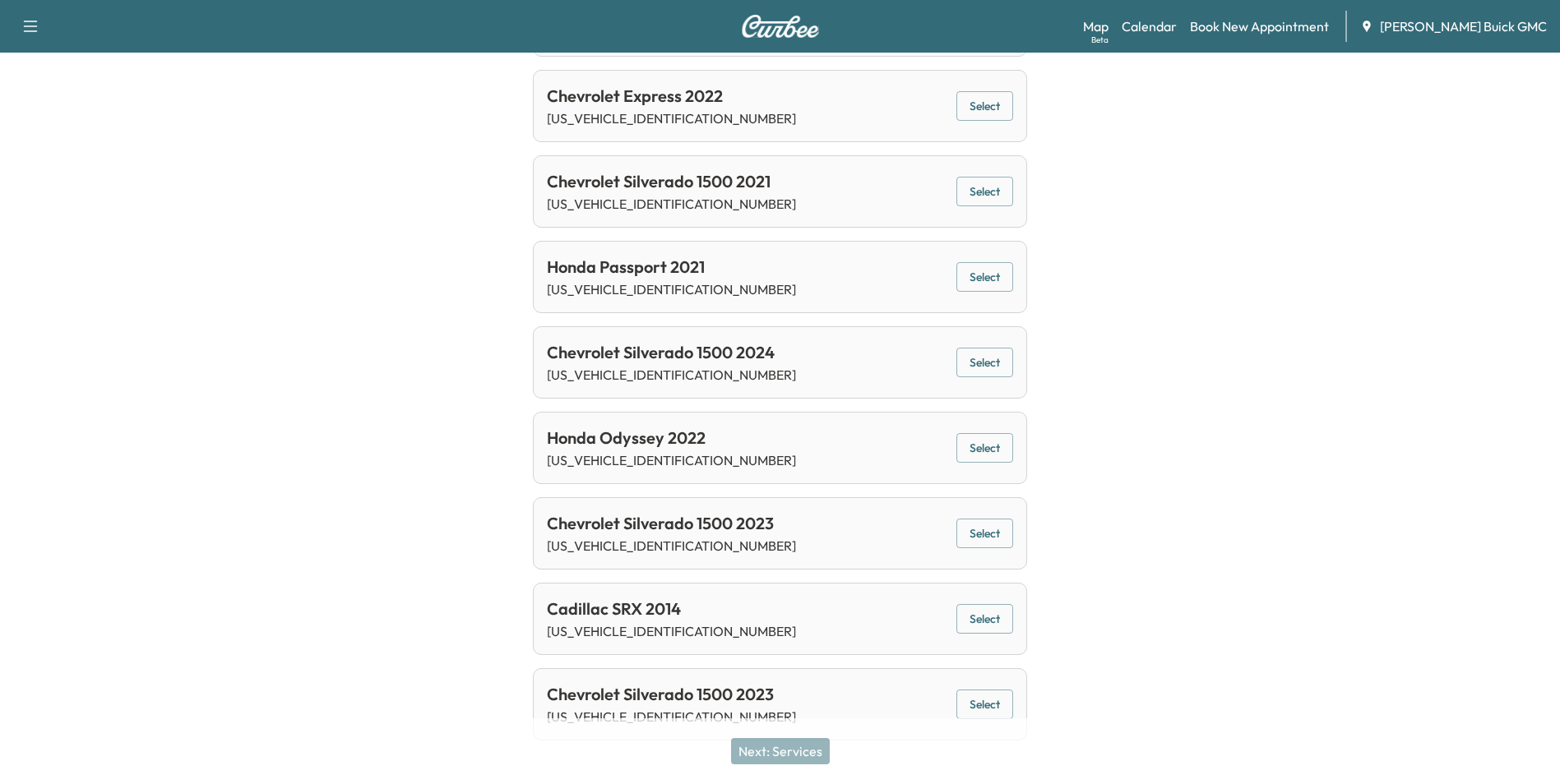
scroll to position [720, 0]
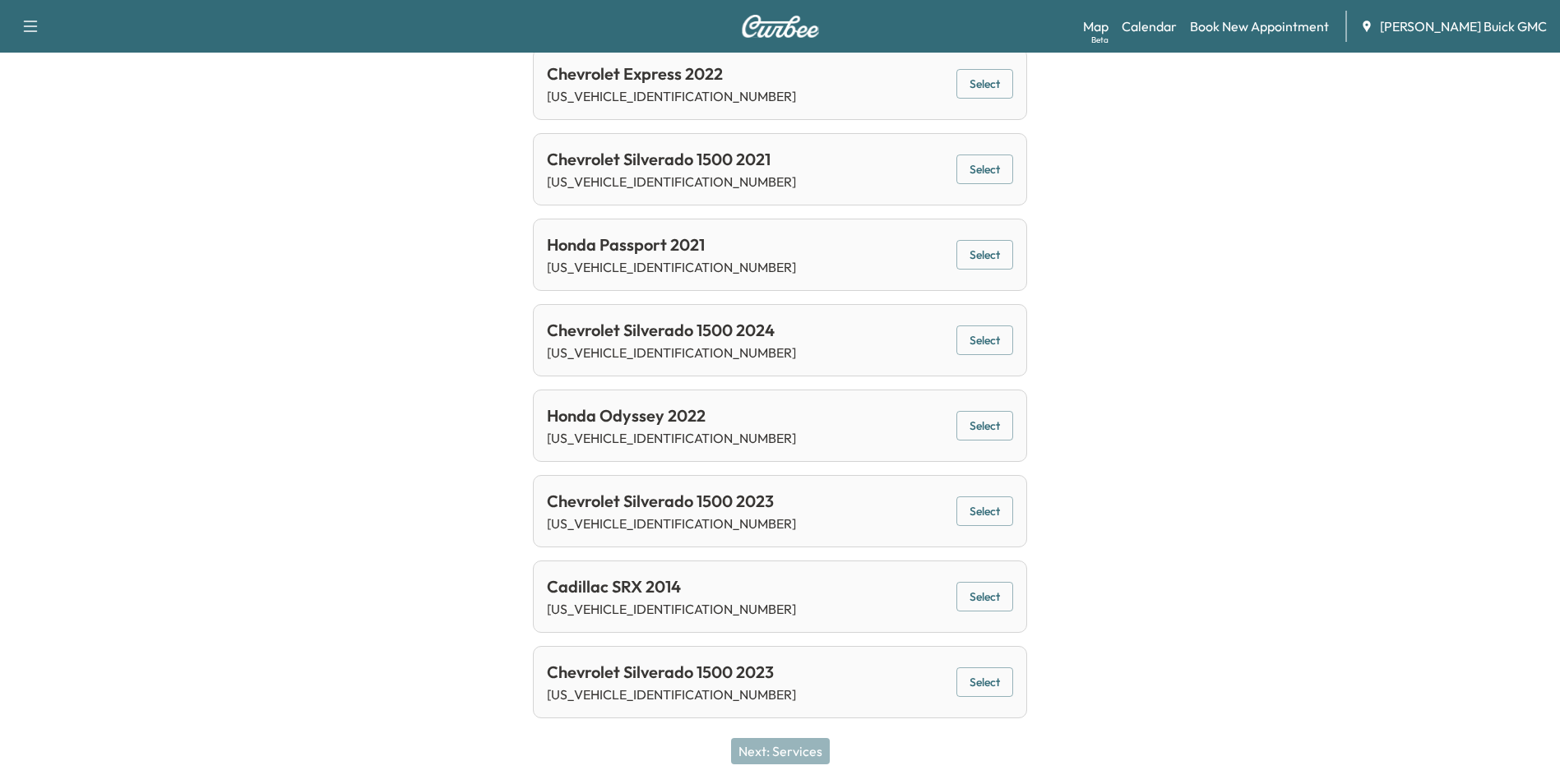
click at [979, 595] on button "Select" at bounding box center [984, 597] width 57 height 30
click at [794, 751] on button "Next: Services" at bounding box center [780, 751] width 99 height 26
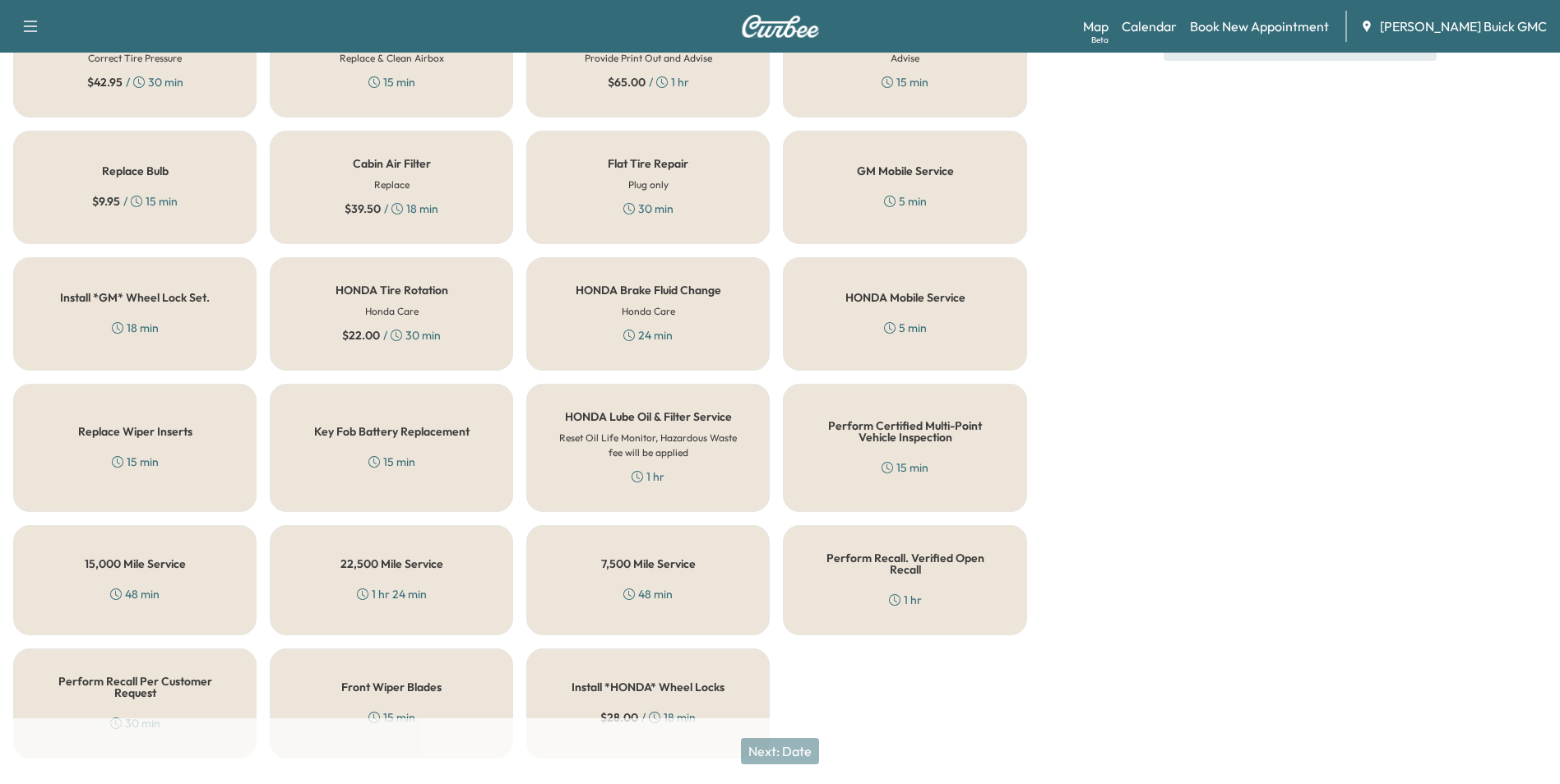
scroll to position [470, 0]
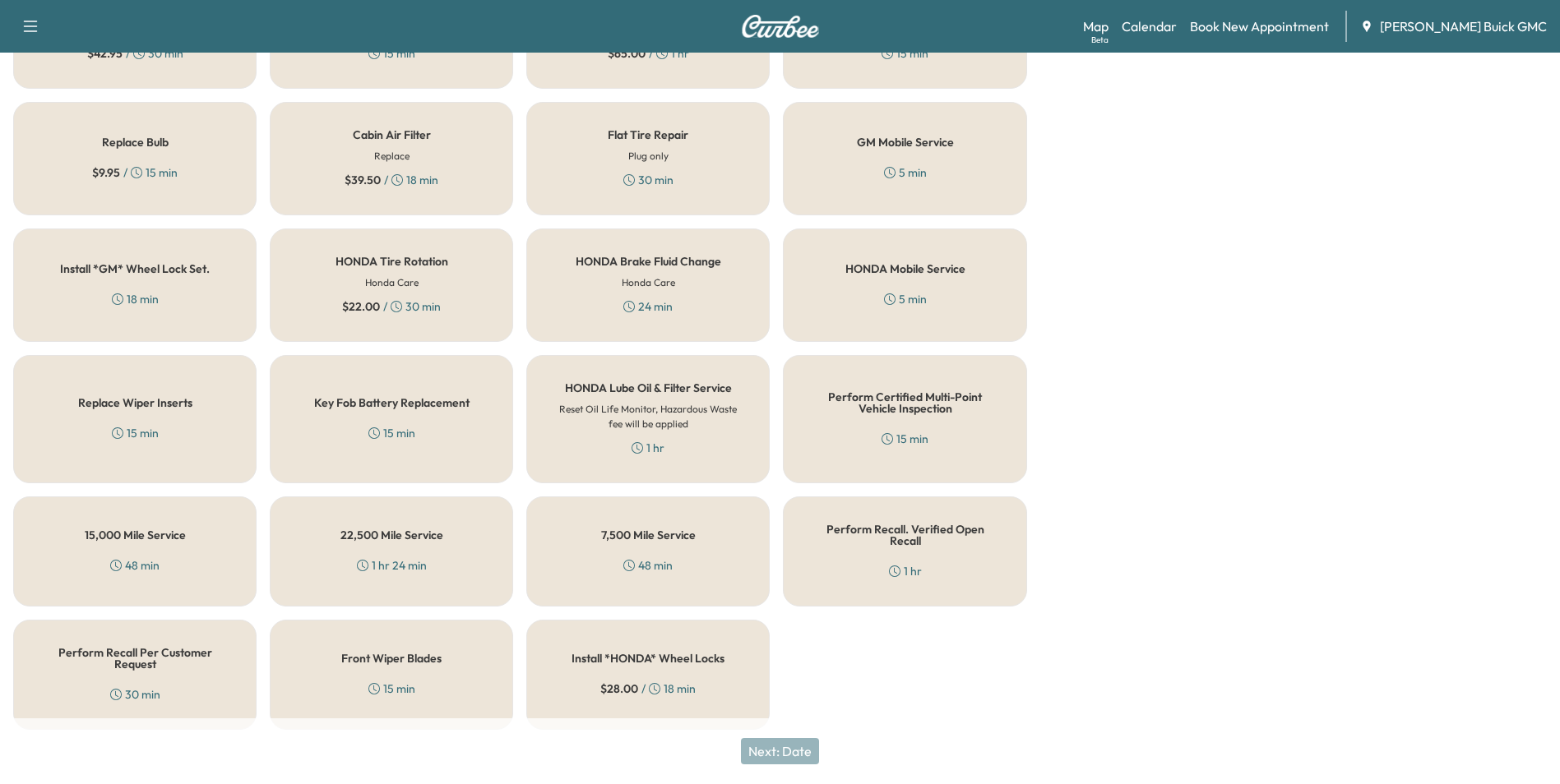
click at [123, 659] on h5 "Perform Recall Per Customer Request" at bounding box center [134, 658] width 189 height 23
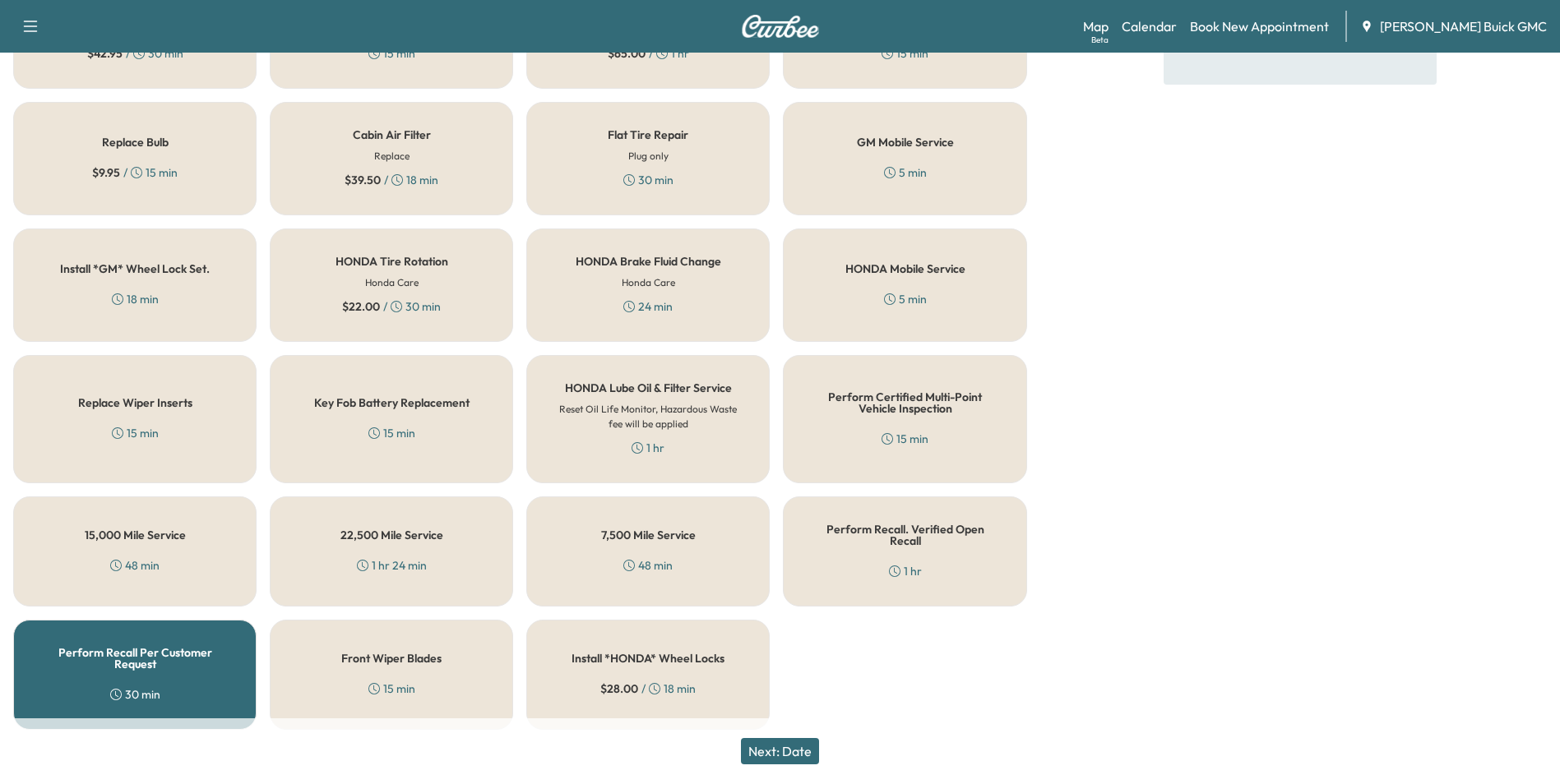
click at [767, 747] on button "Next: Date" at bounding box center [780, 751] width 78 height 26
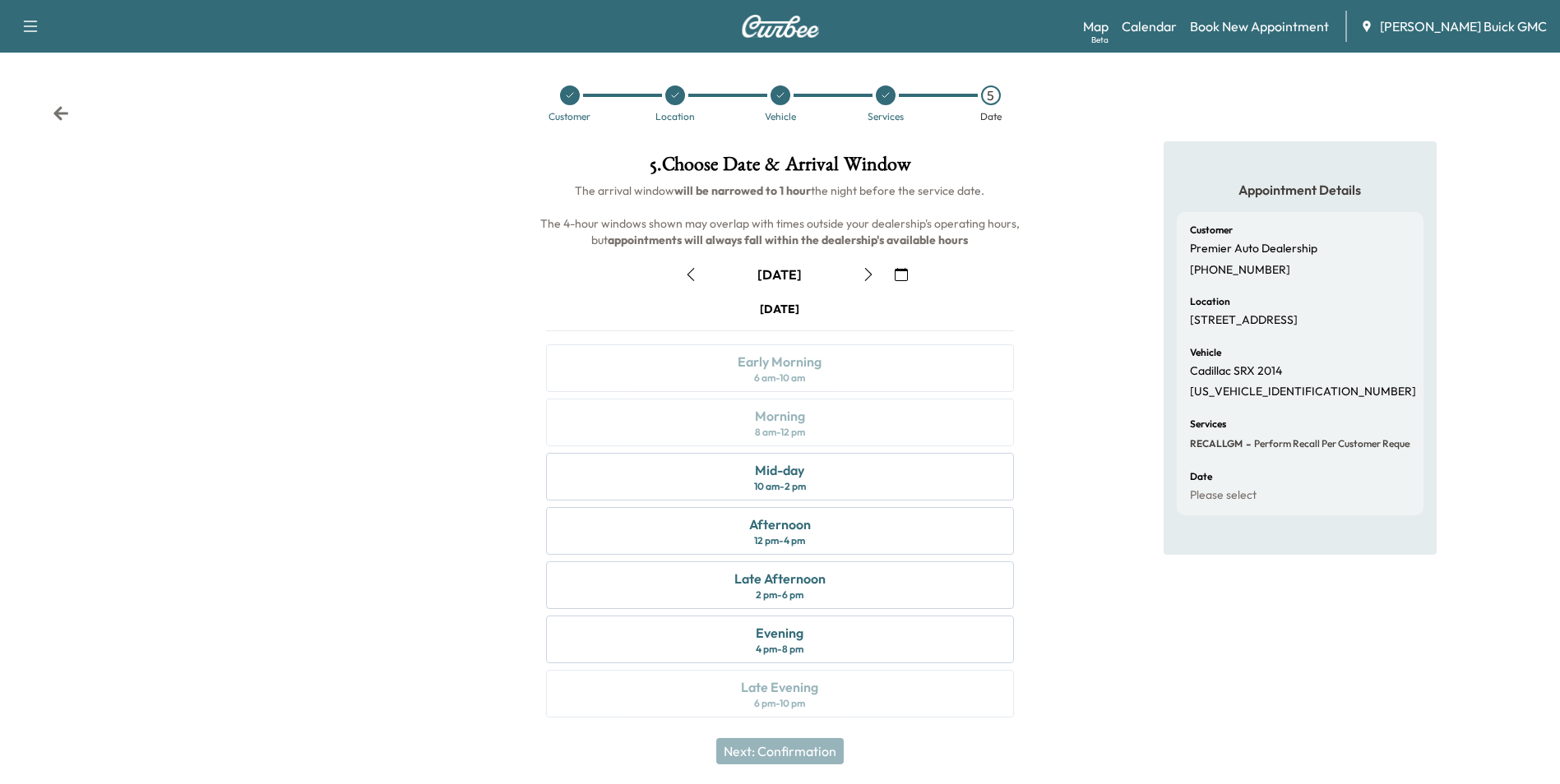
click at [866, 274] on icon "button" at bounding box center [868, 274] width 13 height 13
click at [829, 366] on div "Early Morning 6 am - 10 am" at bounding box center [779, 369] width 467 height 48
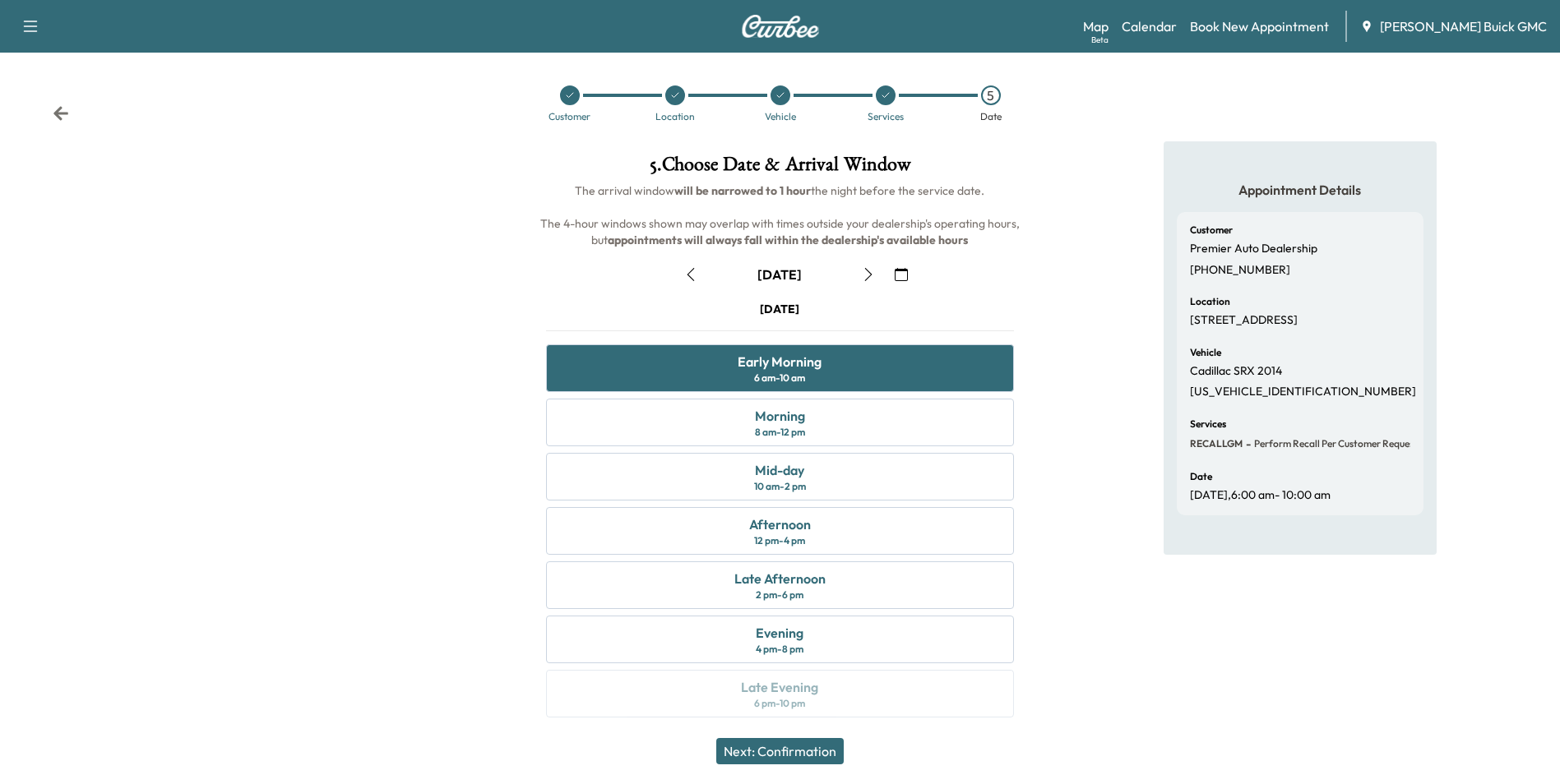
click at [816, 749] on button "Next: Confirmation" at bounding box center [779, 751] width 127 height 26
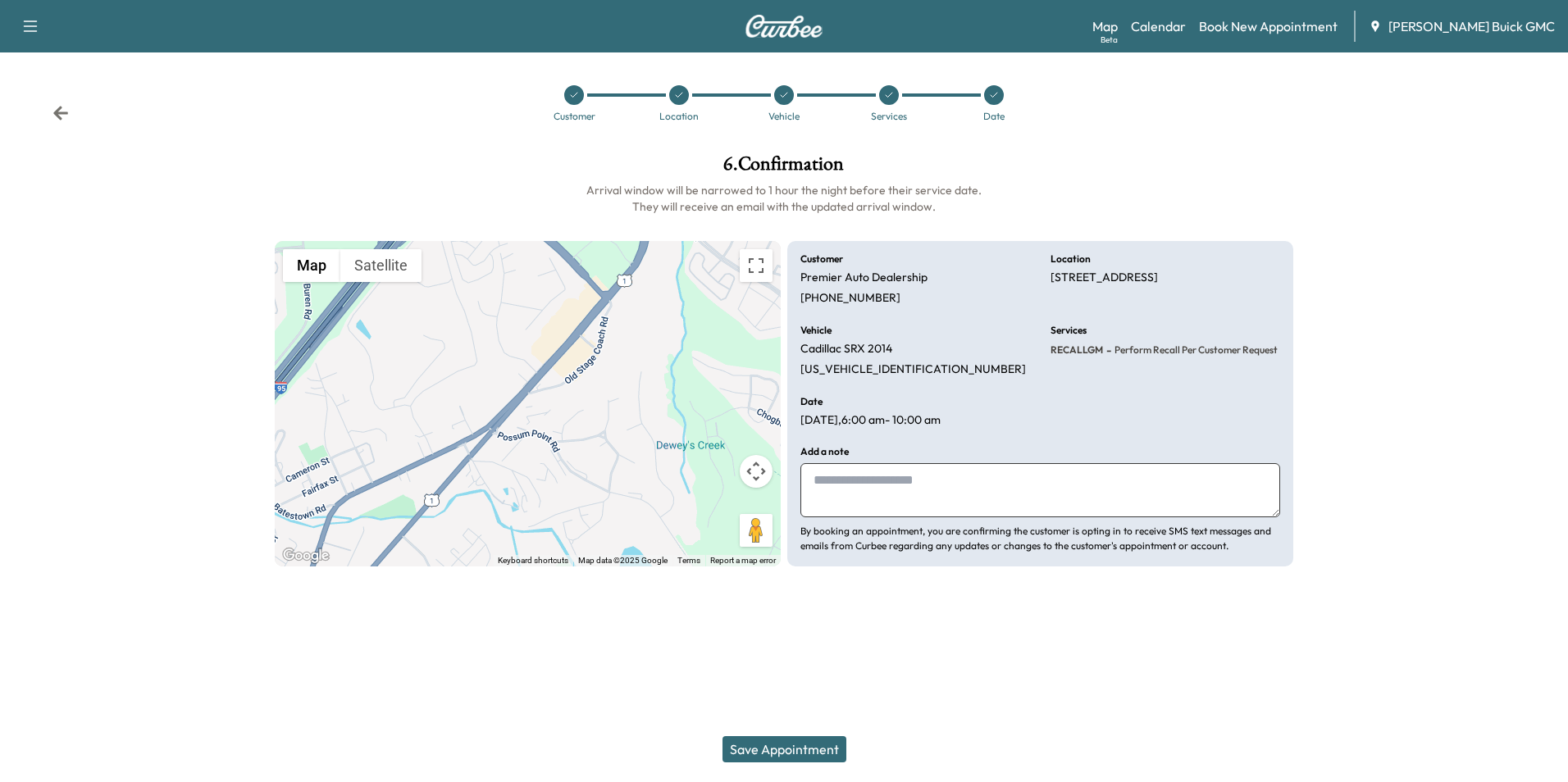
click at [953, 471] on textarea at bounding box center [1040, 491] width 480 height 54
click at [994, 482] on textarea "**********" at bounding box center [1040, 491] width 480 height 54
type textarea "**********"
click at [795, 745] on button "Save Appointment" at bounding box center [784, 749] width 124 height 26
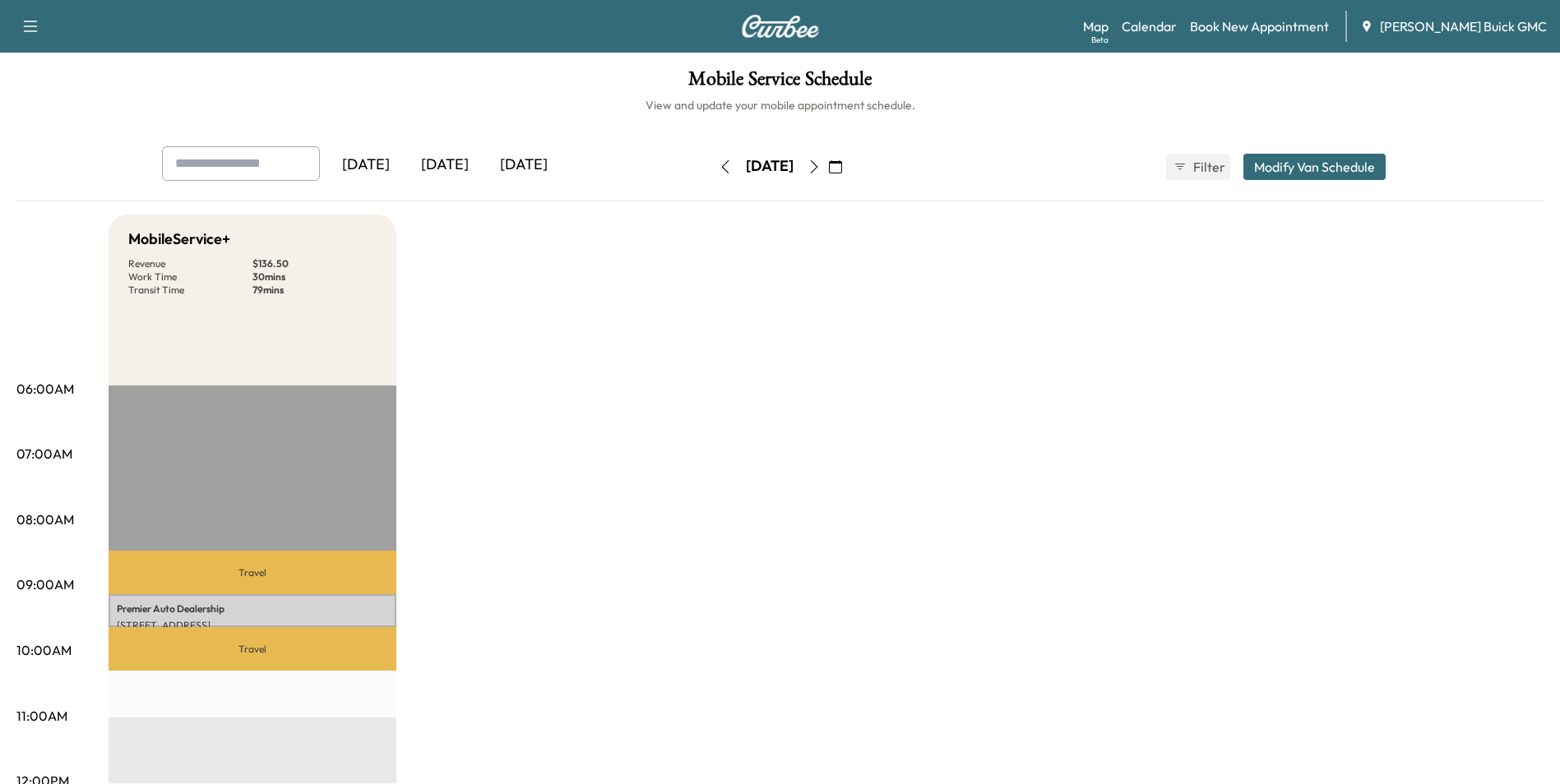
click at [1271, 24] on link "Book New Appointment" at bounding box center [1259, 26] width 139 height 20
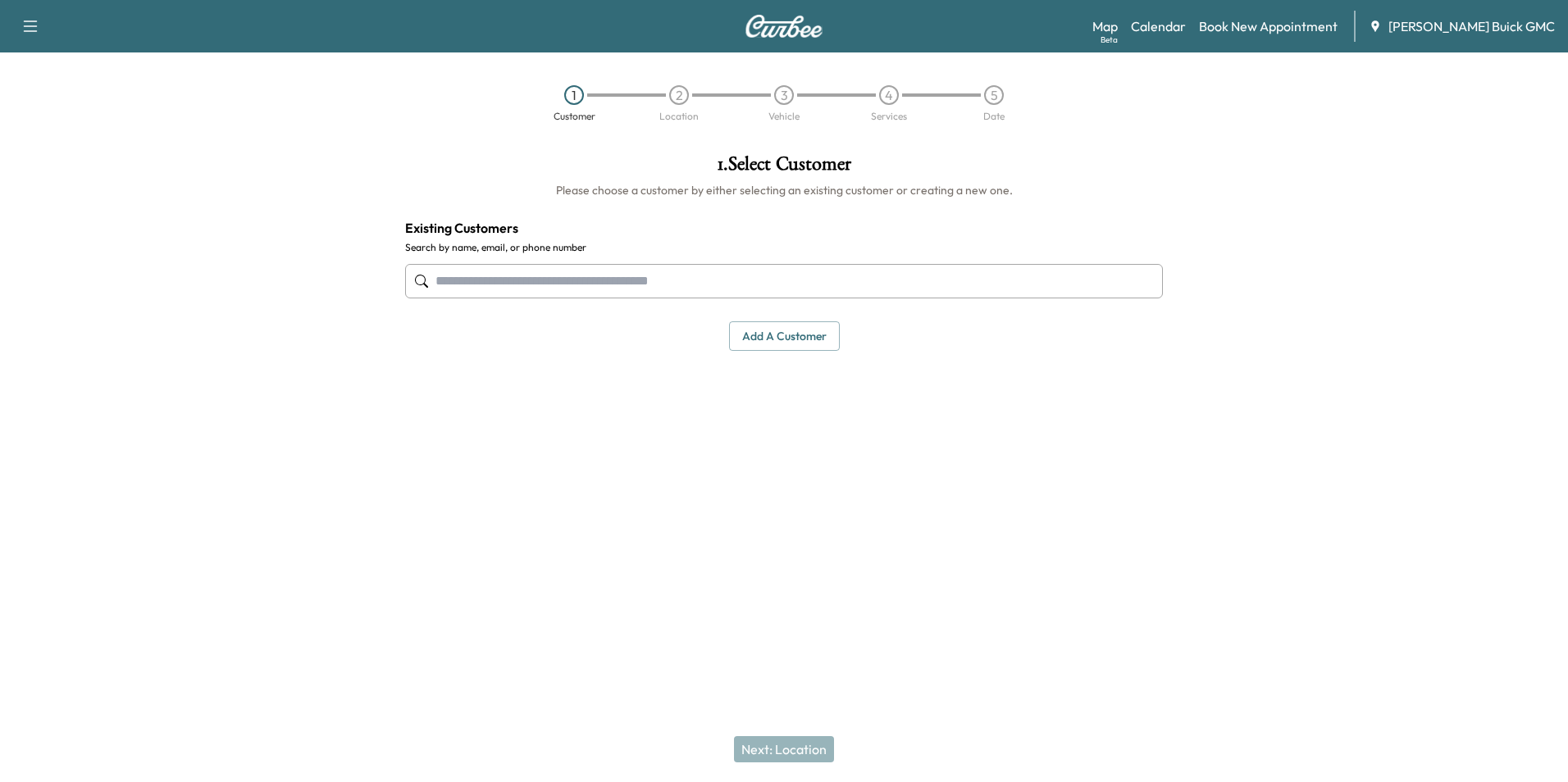
click at [602, 279] on input "text" at bounding box center [784, 281] width 758 height 35
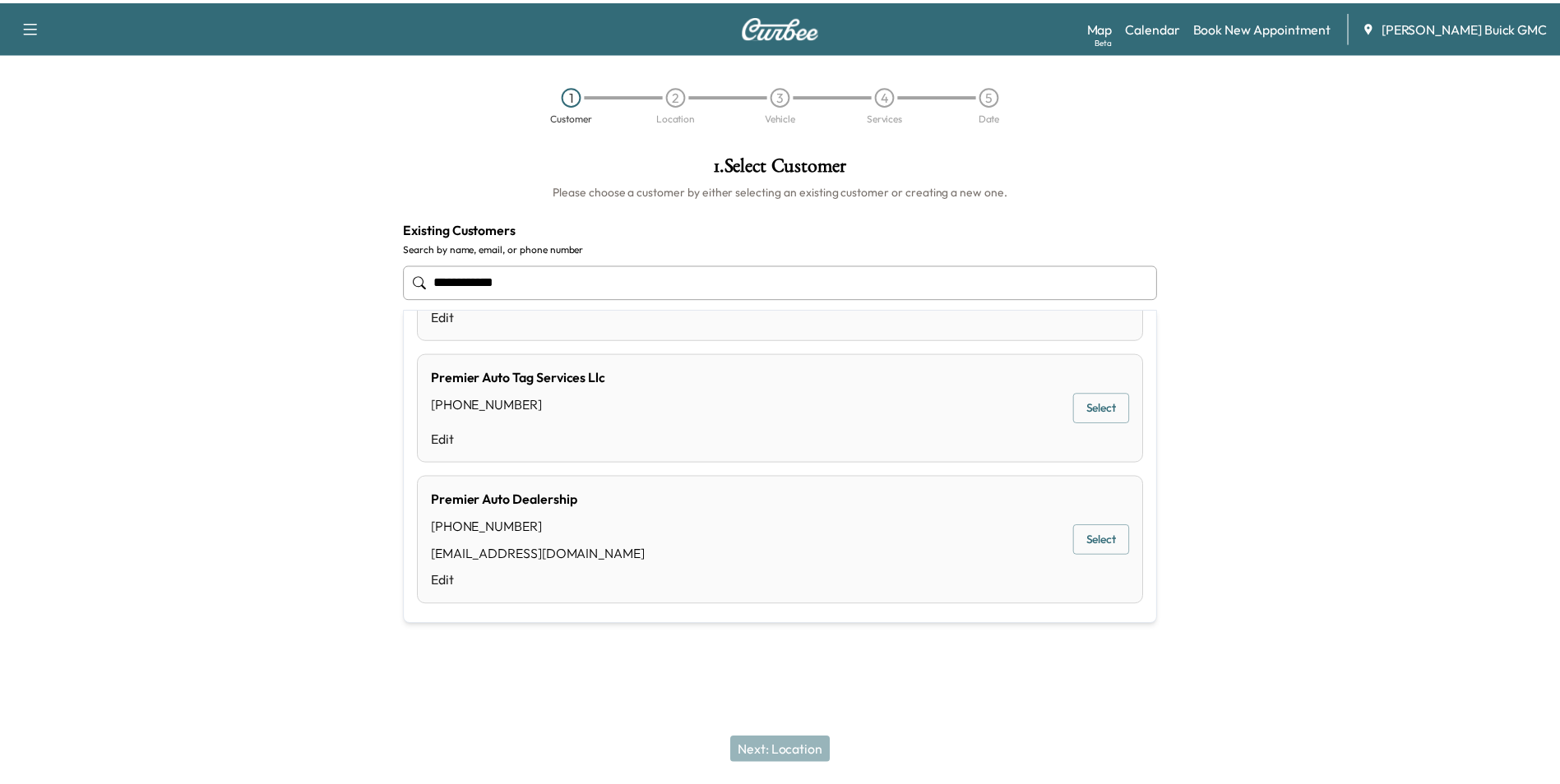
scroll to position [99, 0]
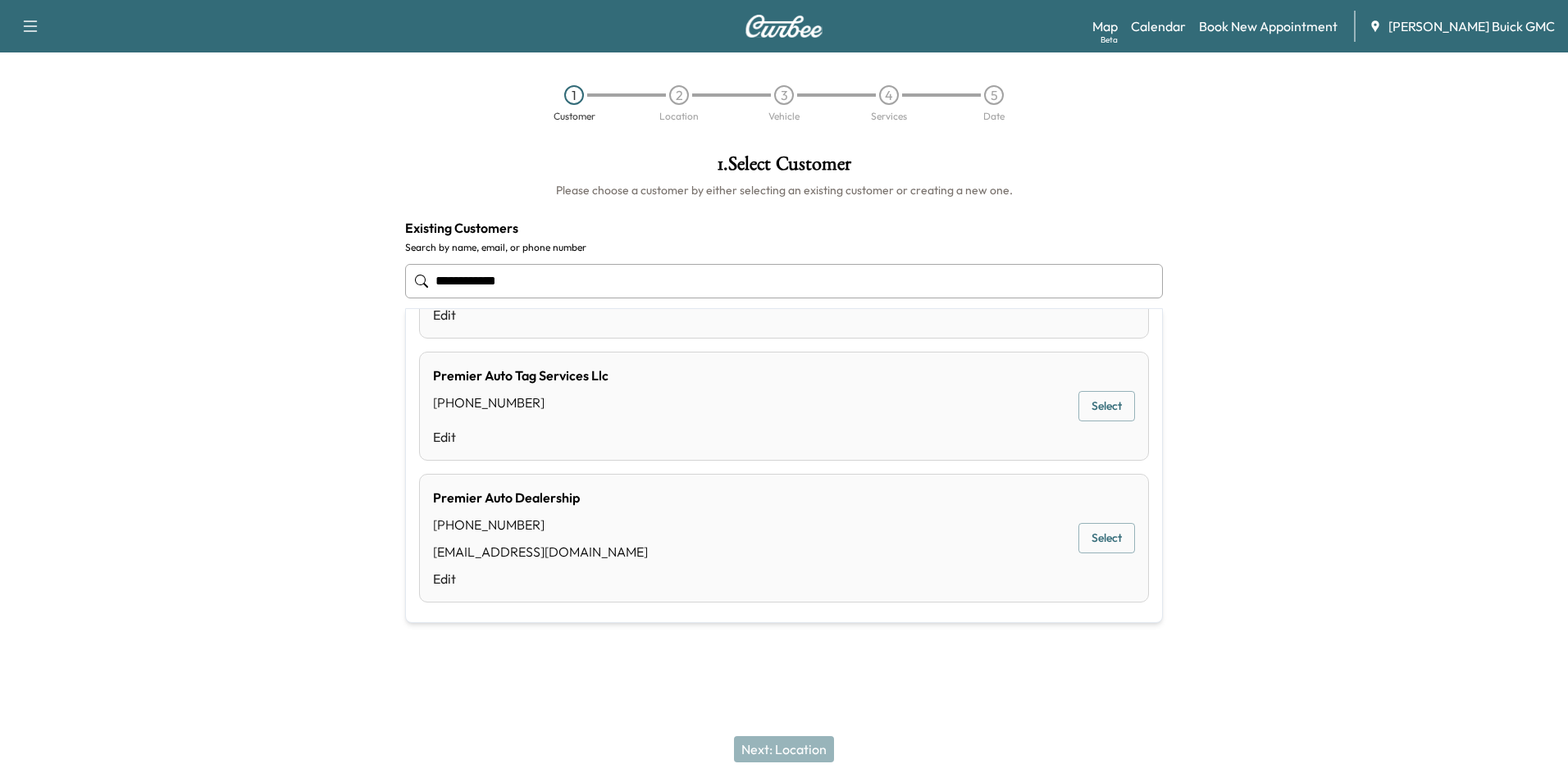
click at [1084, 538] on button "Select" at bounding box center [1106, 539] width 57 height 30
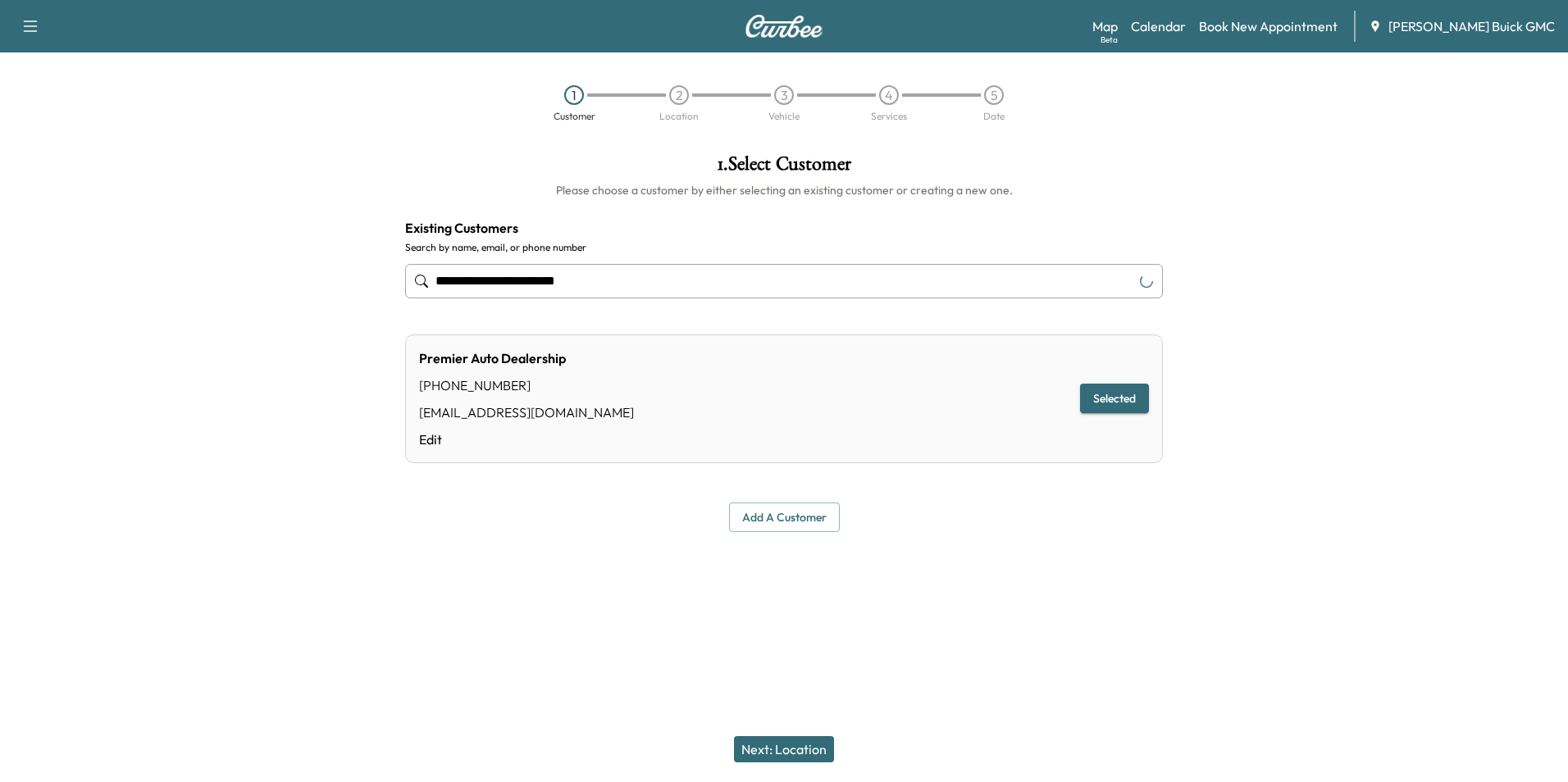
type input "**********"
click at [795, 744] on button "Next: Location" at bounding box center [784, 749] width 100 height 26
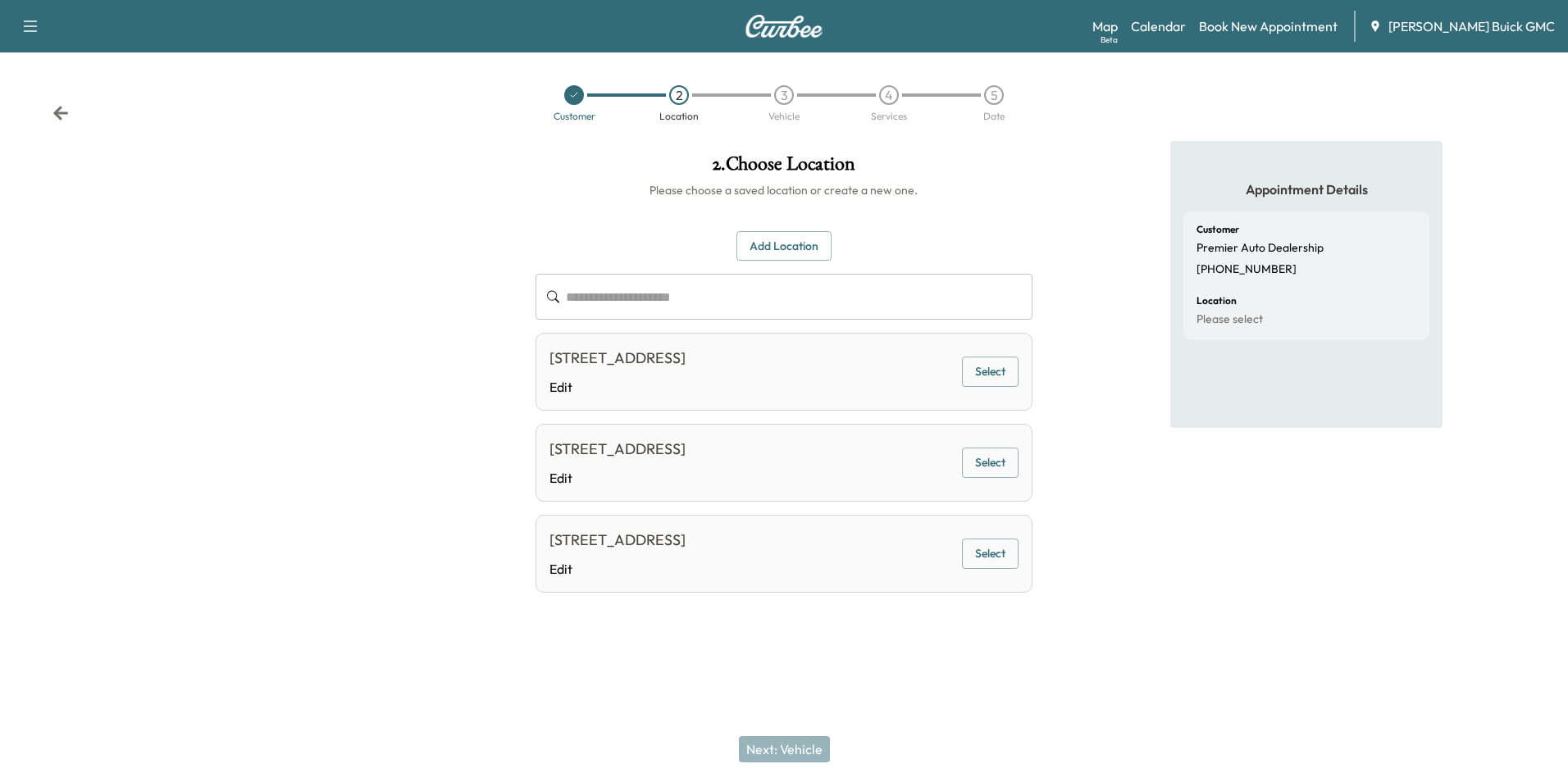
click at [971, 362] on button "Select" at bounding box center [990, 372] width 57 height 30
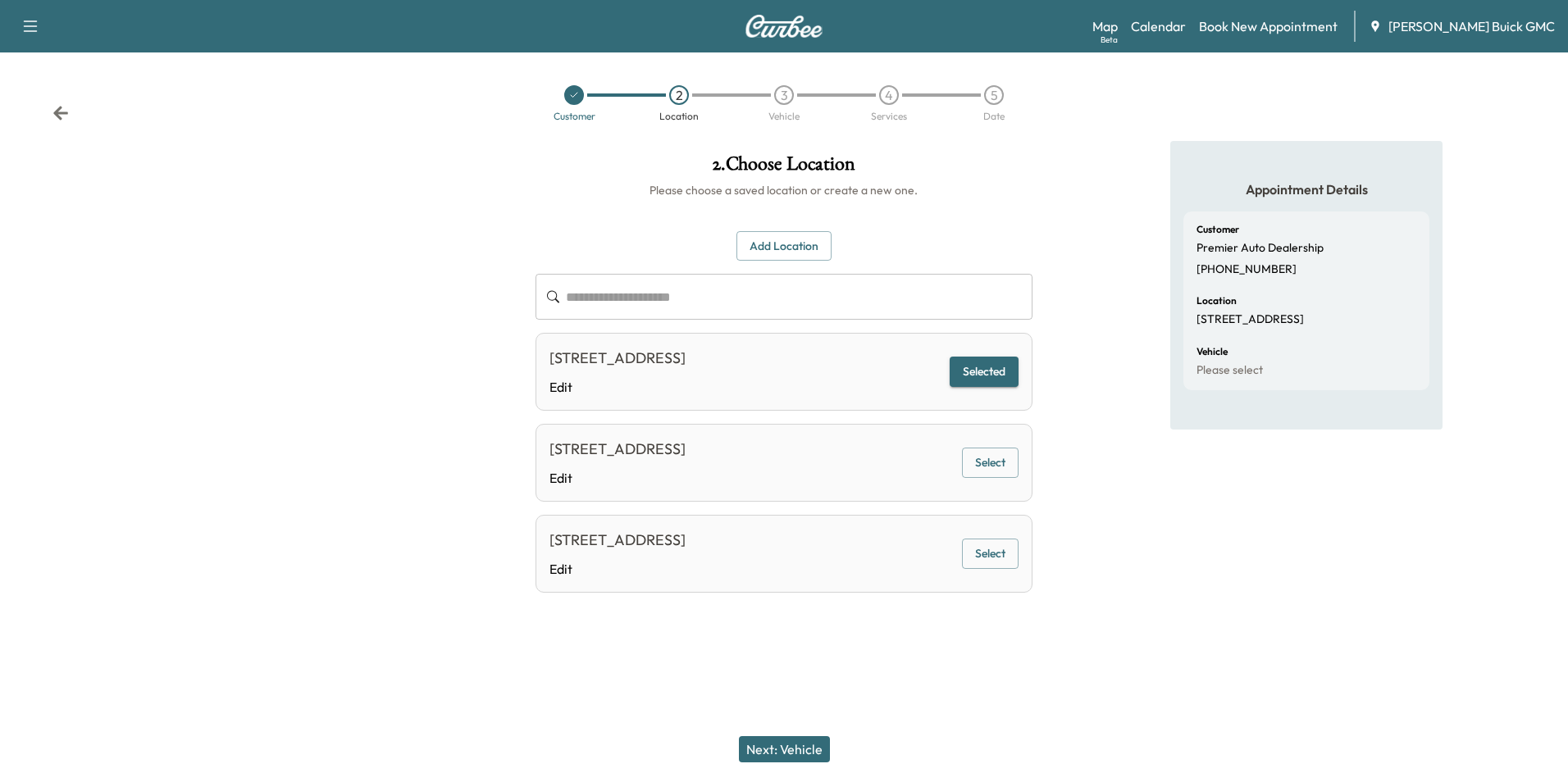
click at [805, 750] on button "Next: Vehicle" at bounding box center [784, 749] width 91 height 26
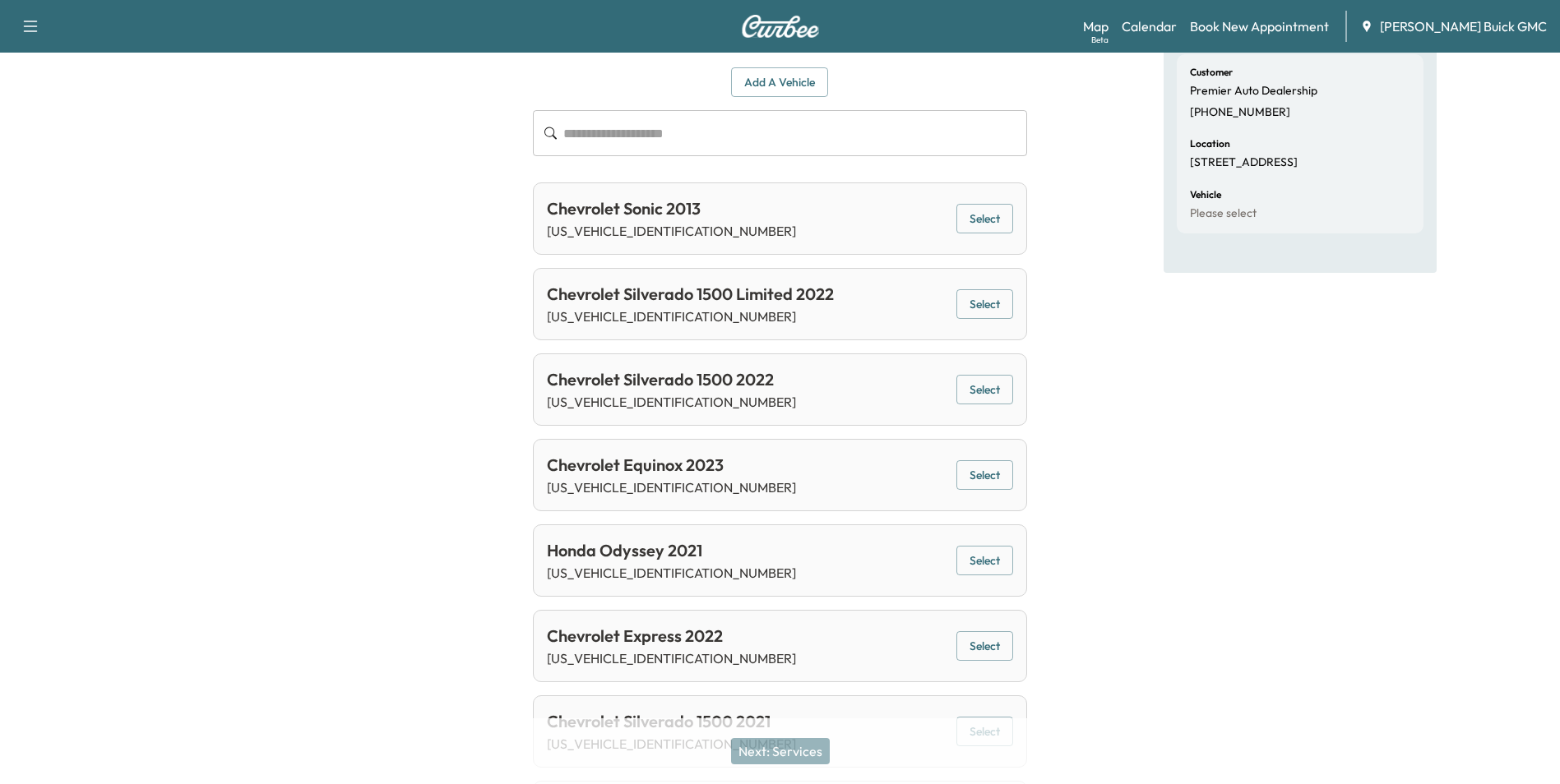
scroll to position [145, 0]
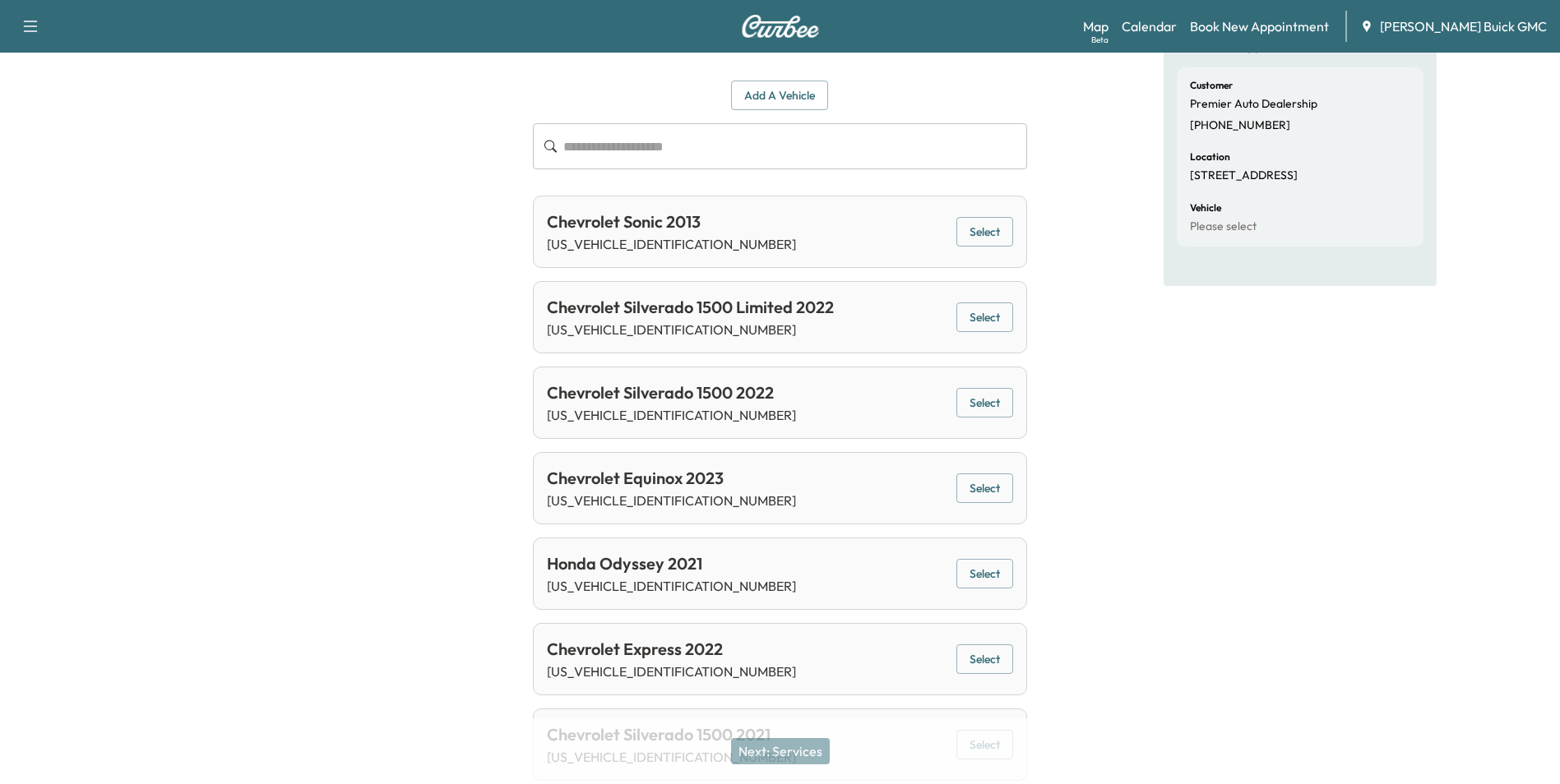
click at [985, 483] on button "Select" at bounding box center [984, 489] width 57 height 30
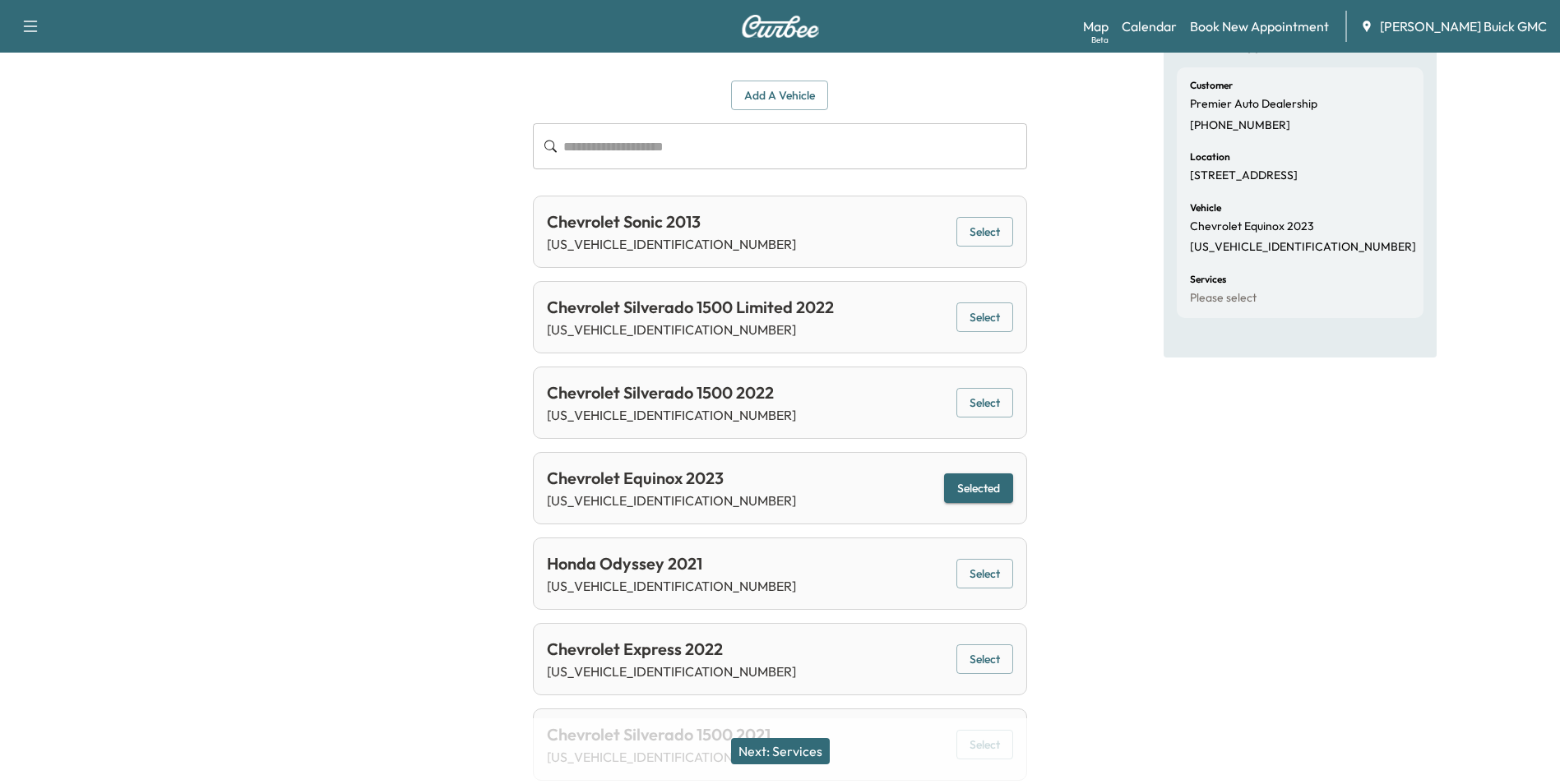
click at [775, 747] on button "Next: Services" at bounding box center [780, 751] width 99 height 26
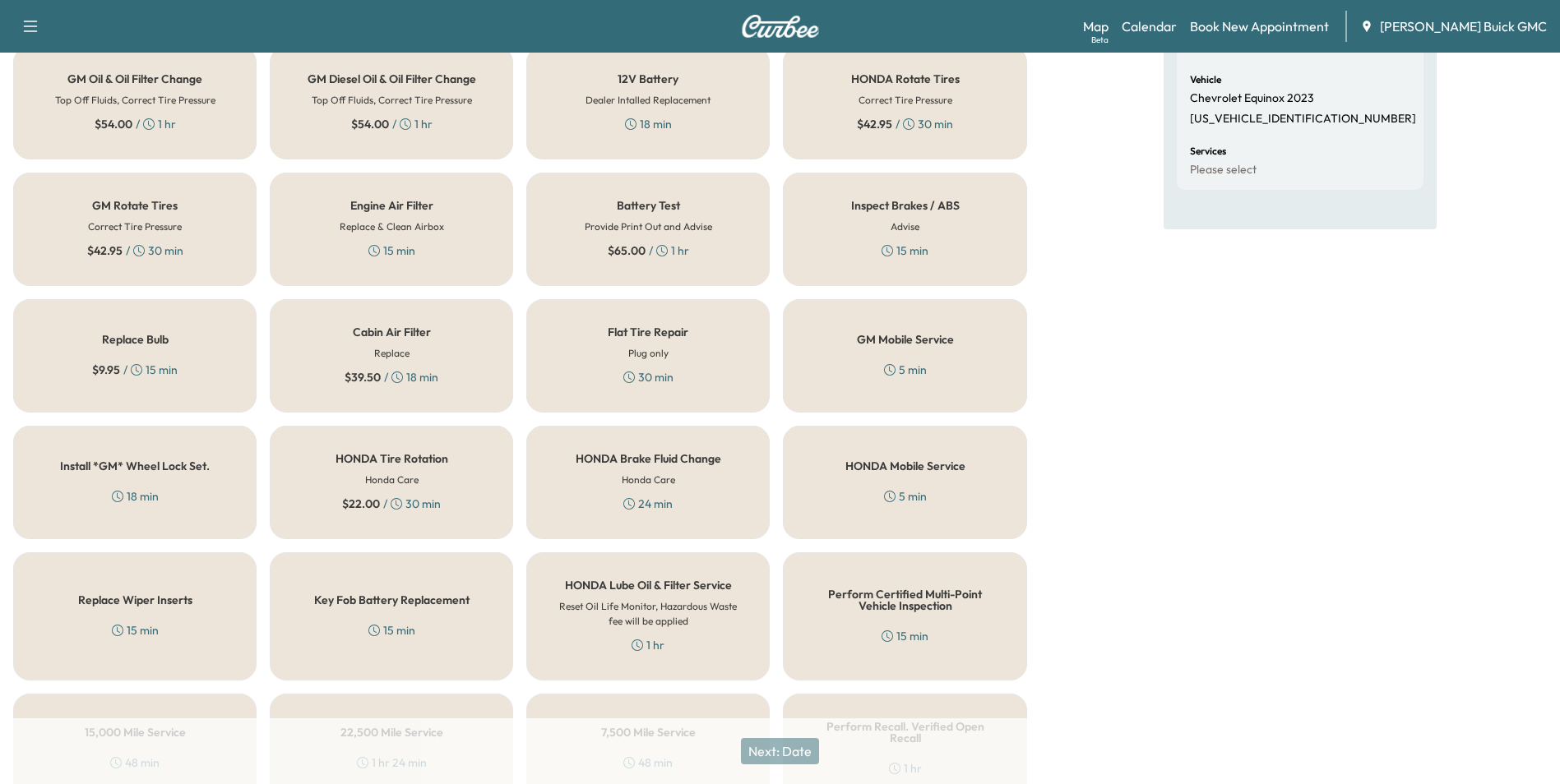
scroll to position [470, 0]
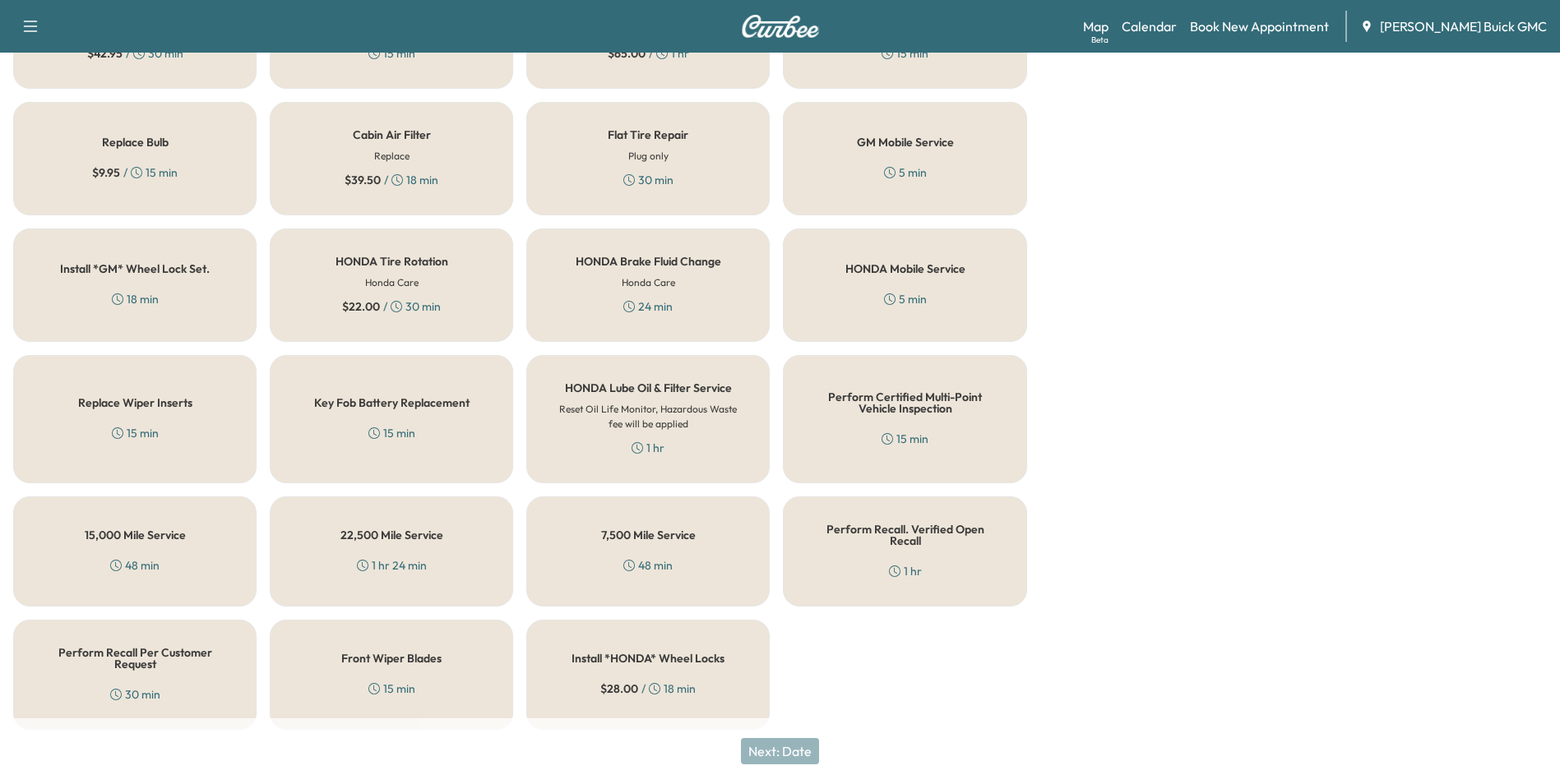
click at [132, 673] on div "Perform Recall Per Customer Request 30 min" at bounding box center [134, 675] width 243 height 110
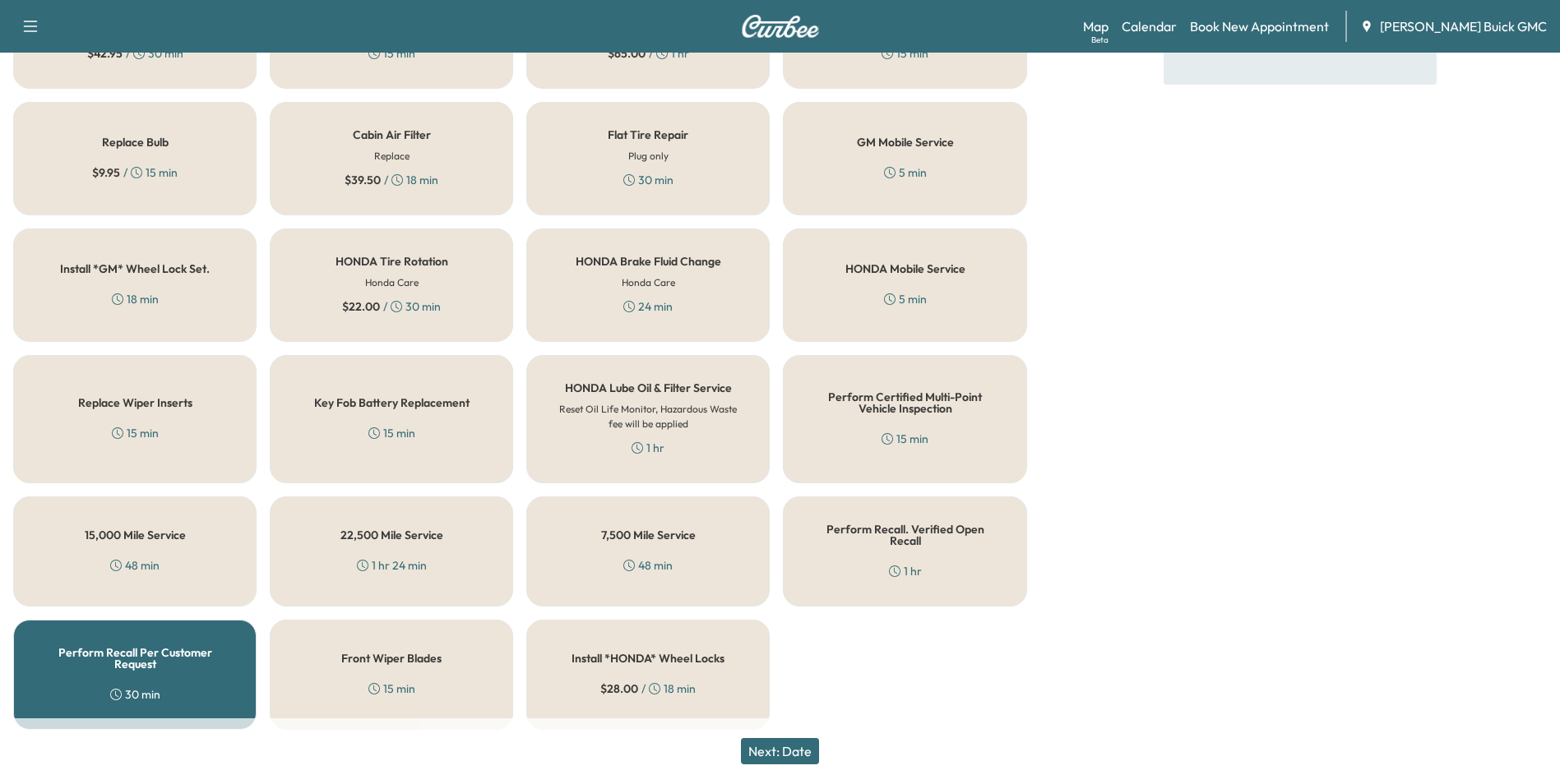
click at [772, 749] on button "Next: Date" at bounding box center [780, 751] width 78 height 26
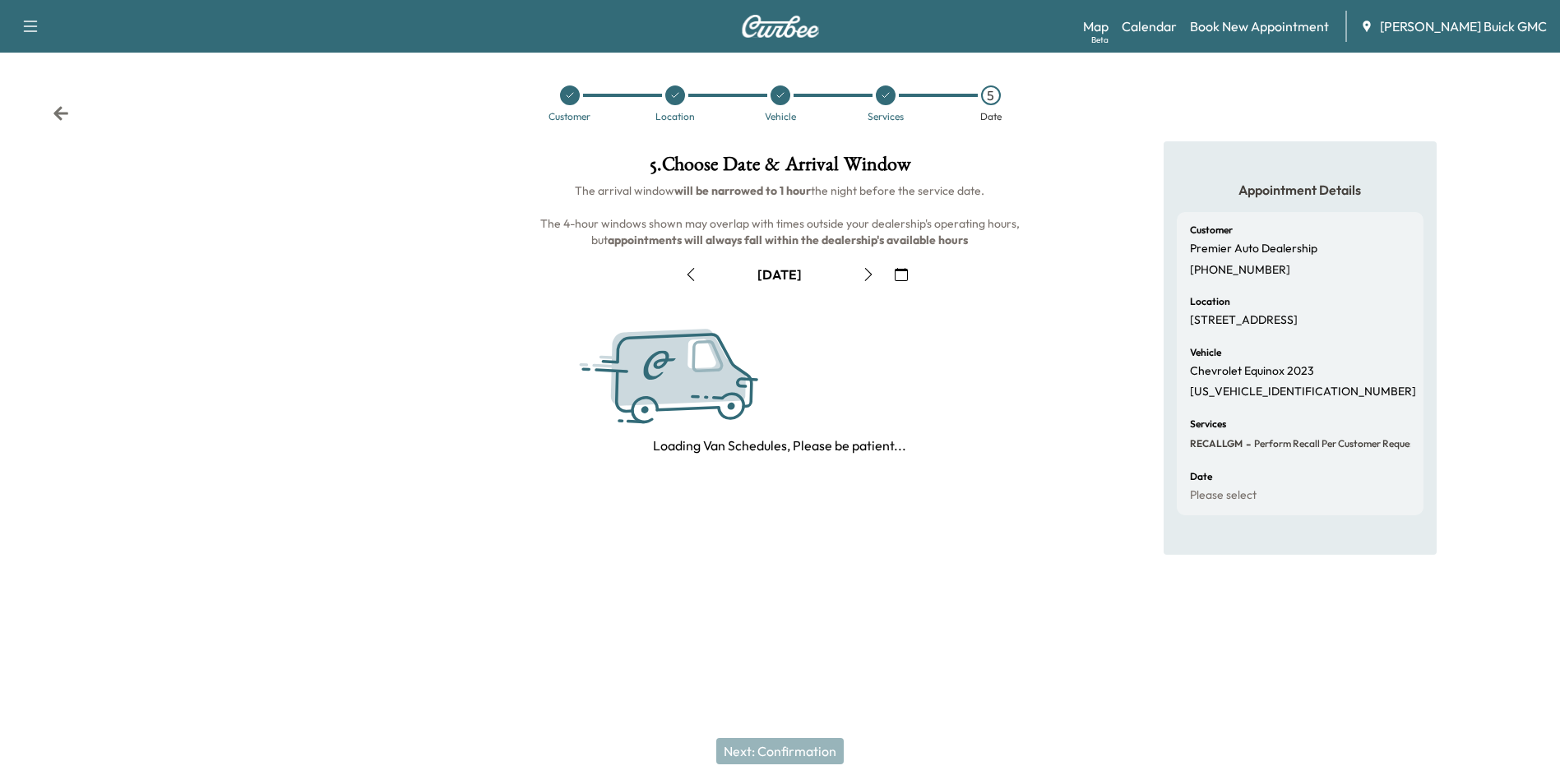
scroll to position [0, 0]
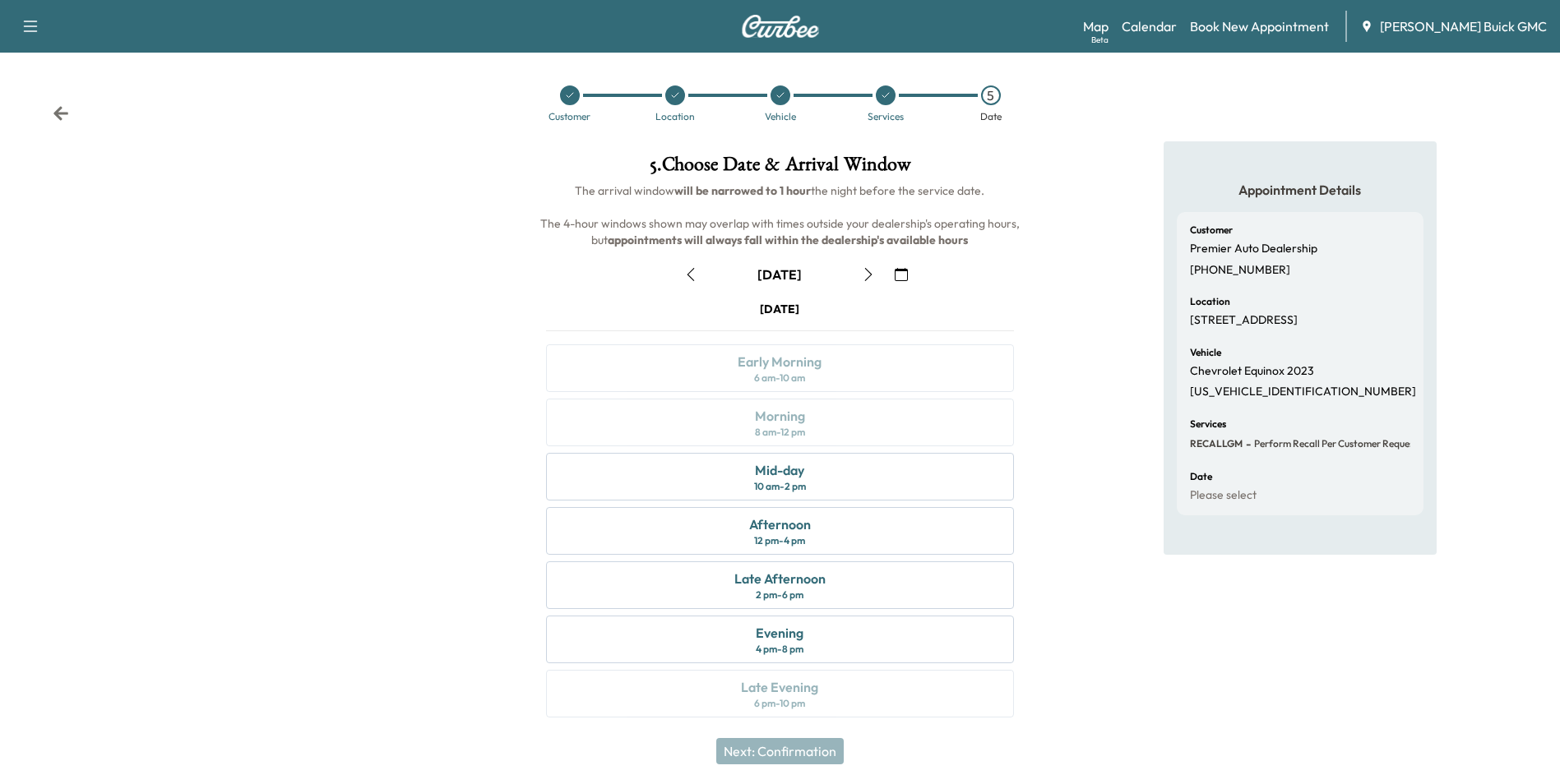
click at [900, 272] on icon "button" at bounding box center [901, 274] width 13 height 13
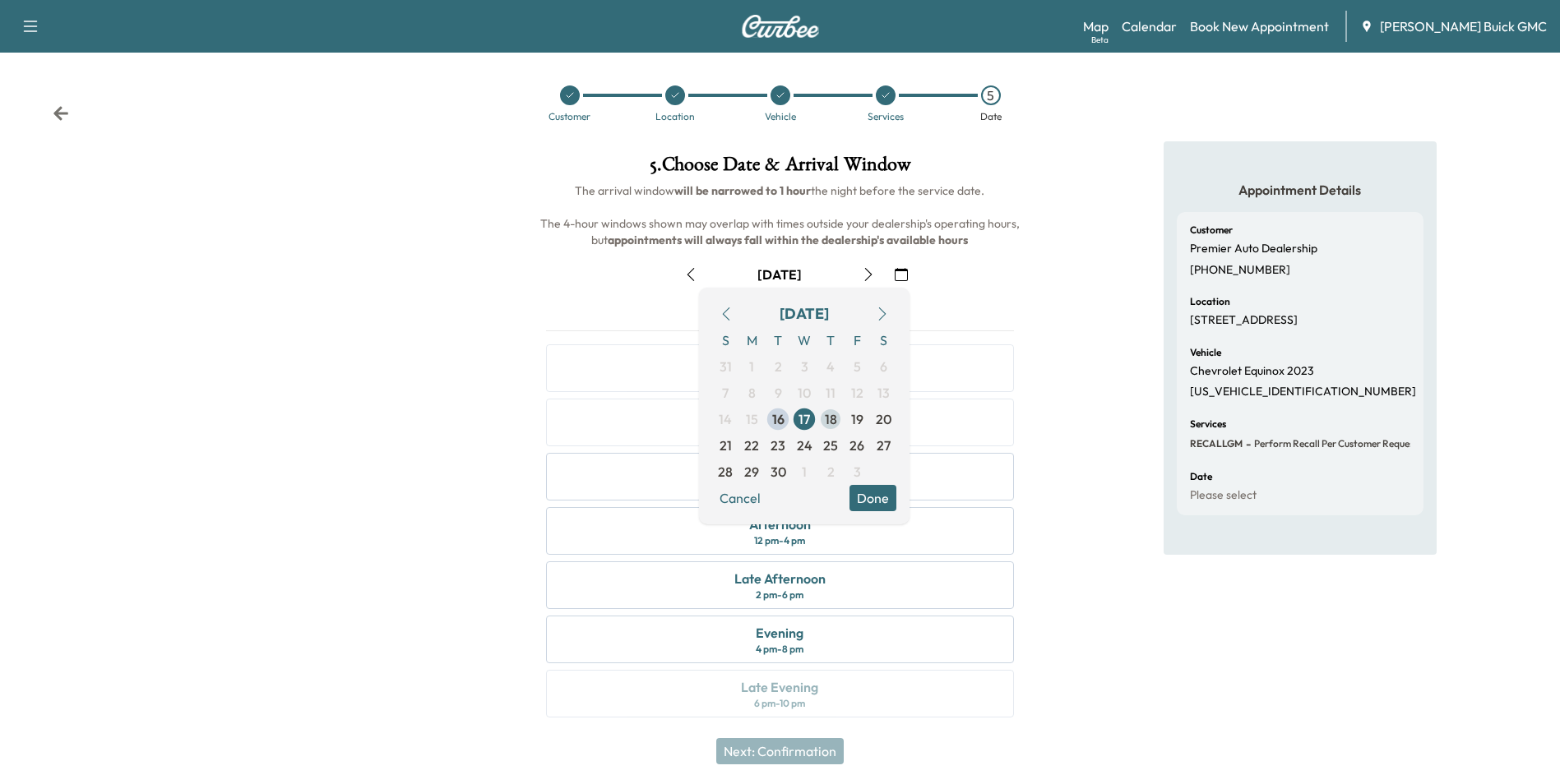
click at [826, 419] on span "18" at bounding box center [831, 419] width 12 height 20
click at [870, 499] on button "Done" at bounding box center [872, 498] width 47 height 26
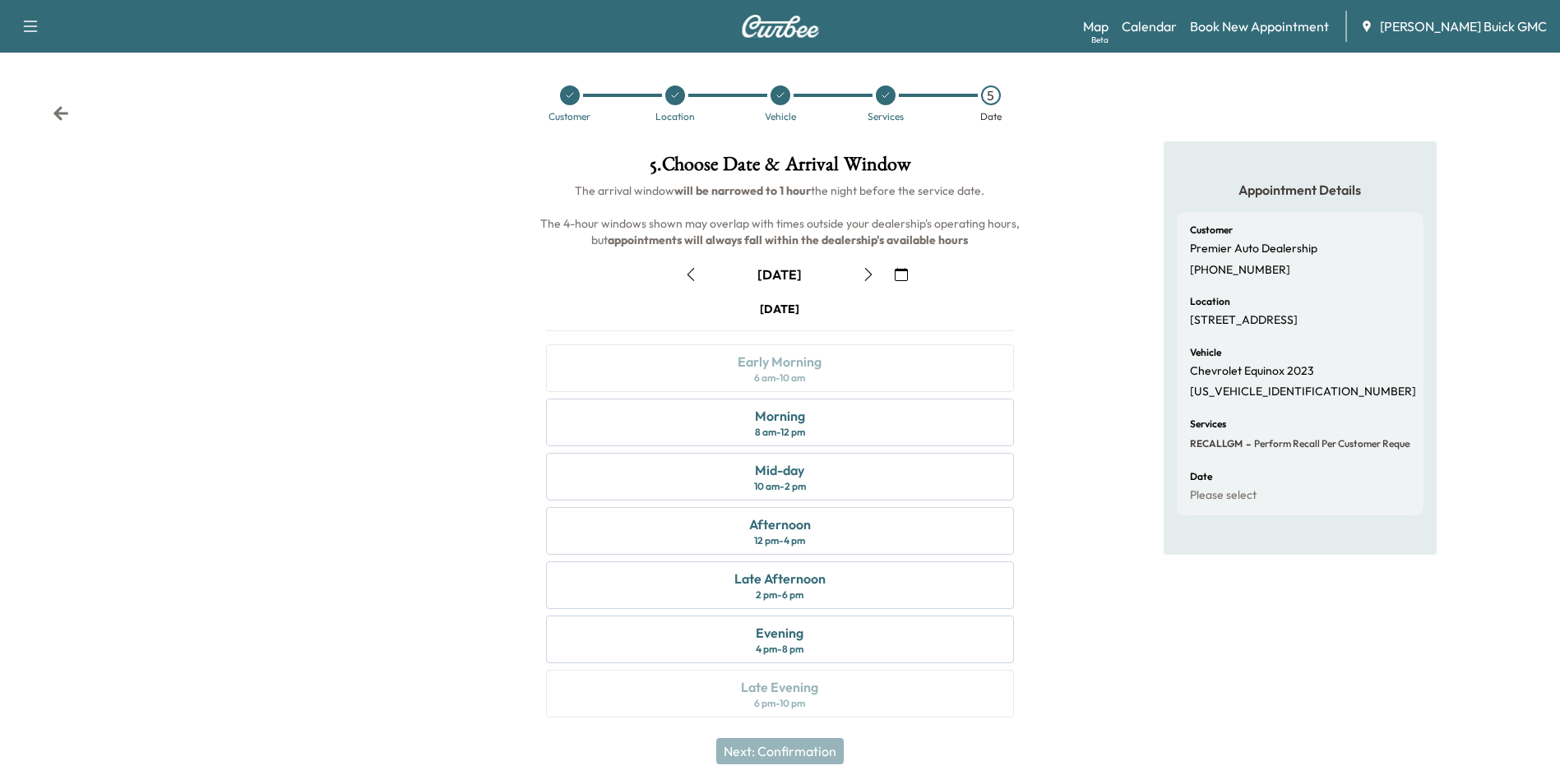
click at [1095, 417] on div "Appointment Details Customer Premier Auto Dealership [PHONE_NUMBER] Location [S…" at bounding box center [1300, 439] width 520 height 596
click at [849, 420] on div "Morning 8 am - 12 pm" at bounding box center [779, 423] width 467 height 48
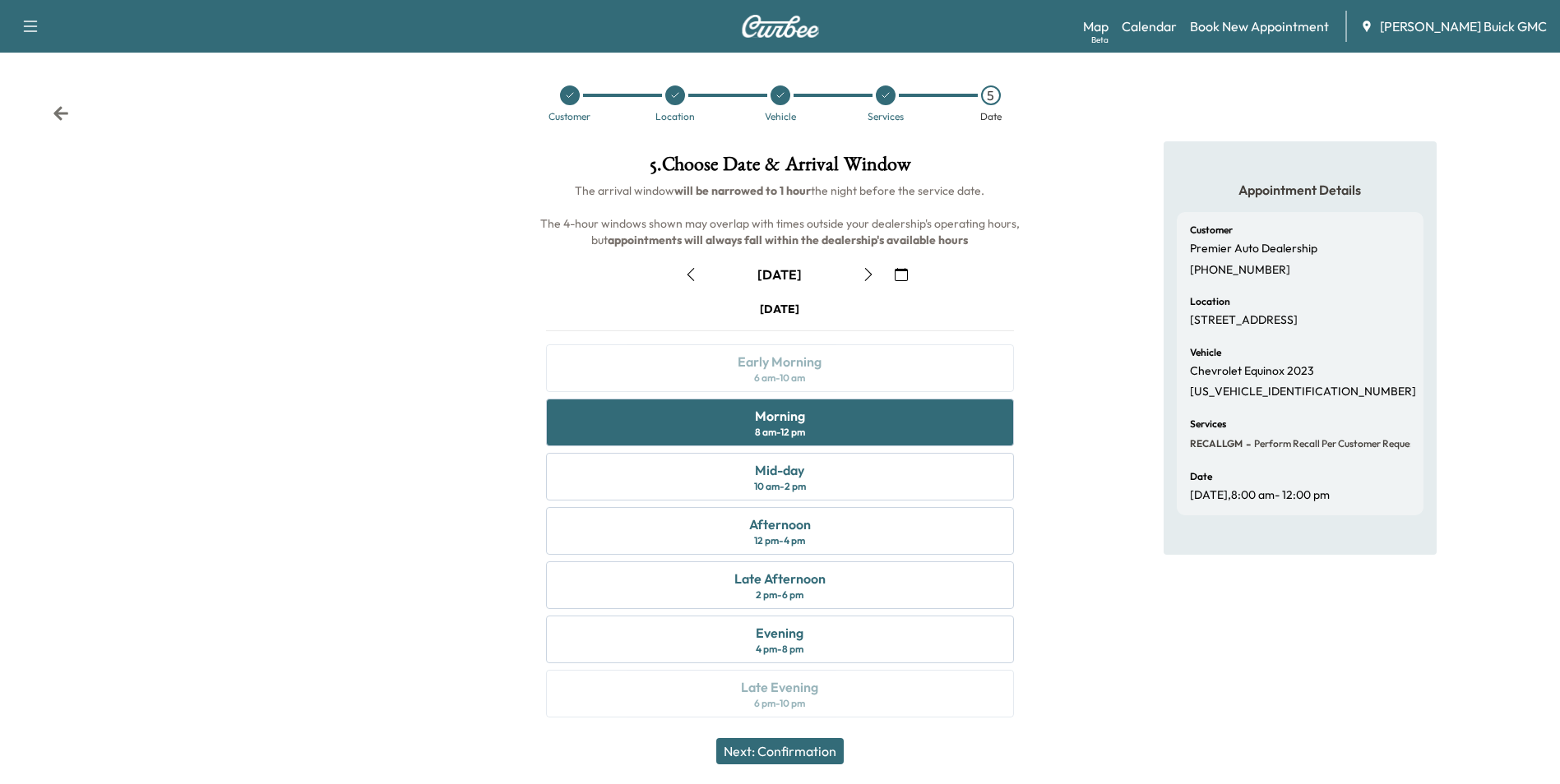
click at [803, 747] on button "Next: Confirmation" at bounding box center [779, 751] width 127 height 26
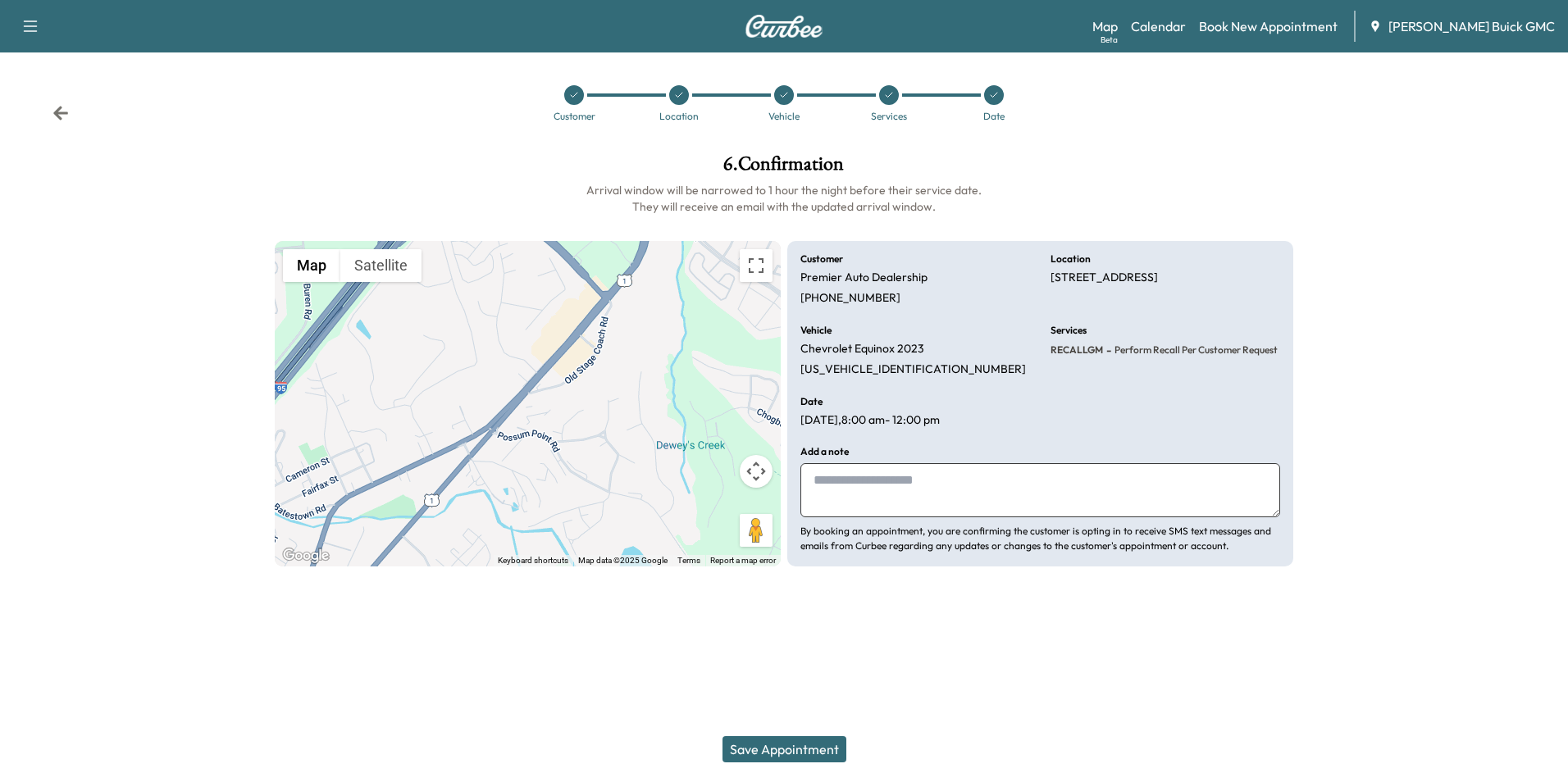
click at [864, 499] on textarea at bounding box center [1040, 491] width 480 height 54
type textarea "**********"
click at [793, 748] on button "Save Appointment" at bounding box center [784, 749] width 124 height 26
